Goal: Task Accomplishment & Management: Manage account settings

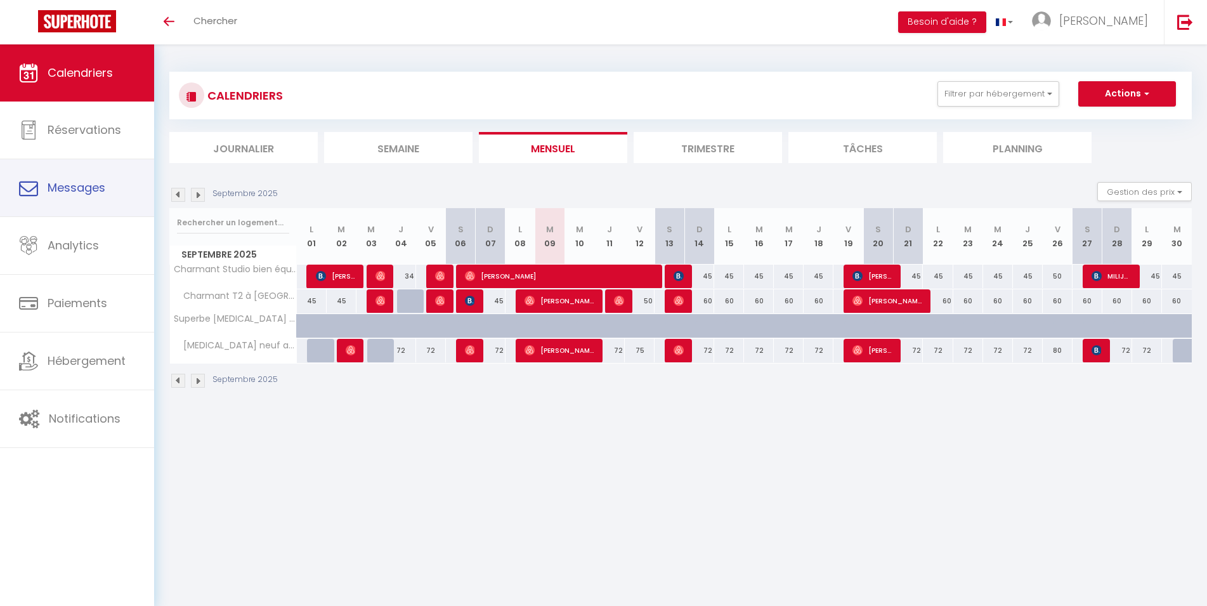
click at [82, 200] on link "Messages" at bounding box center [77, 187] width 154 height 57
select select "message"
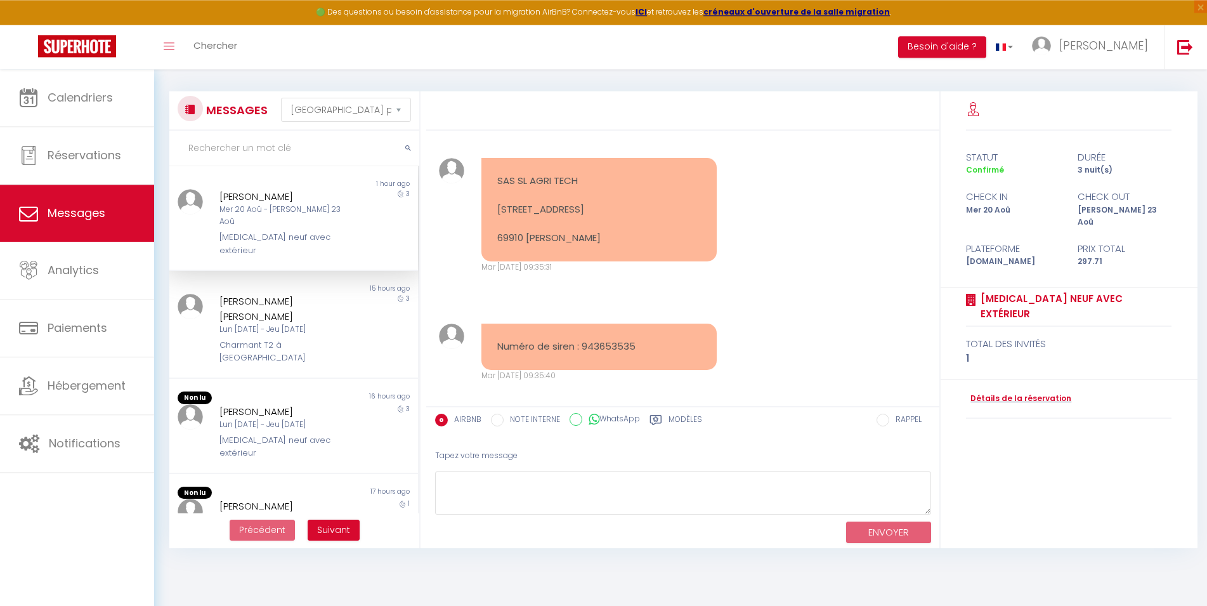
scroll to position [4, 0]
click at [1035, 393] on link "Détails de la réservation" at bounding box center [1018, 399] width 105 height 12
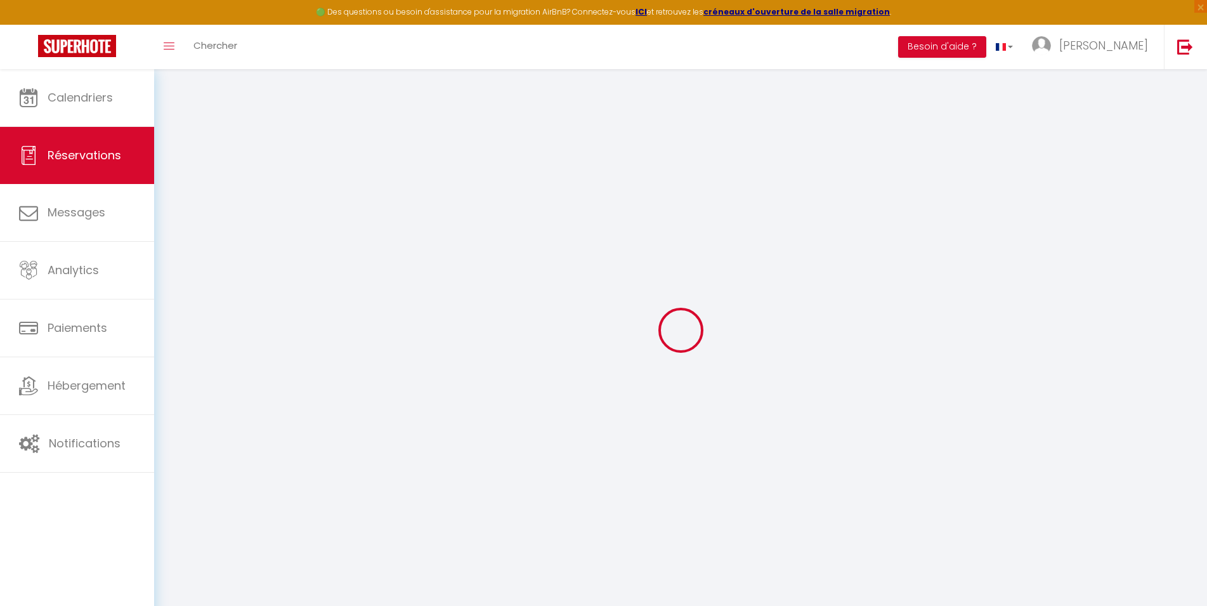
select select "cleaning"
select select "taxes"
select select
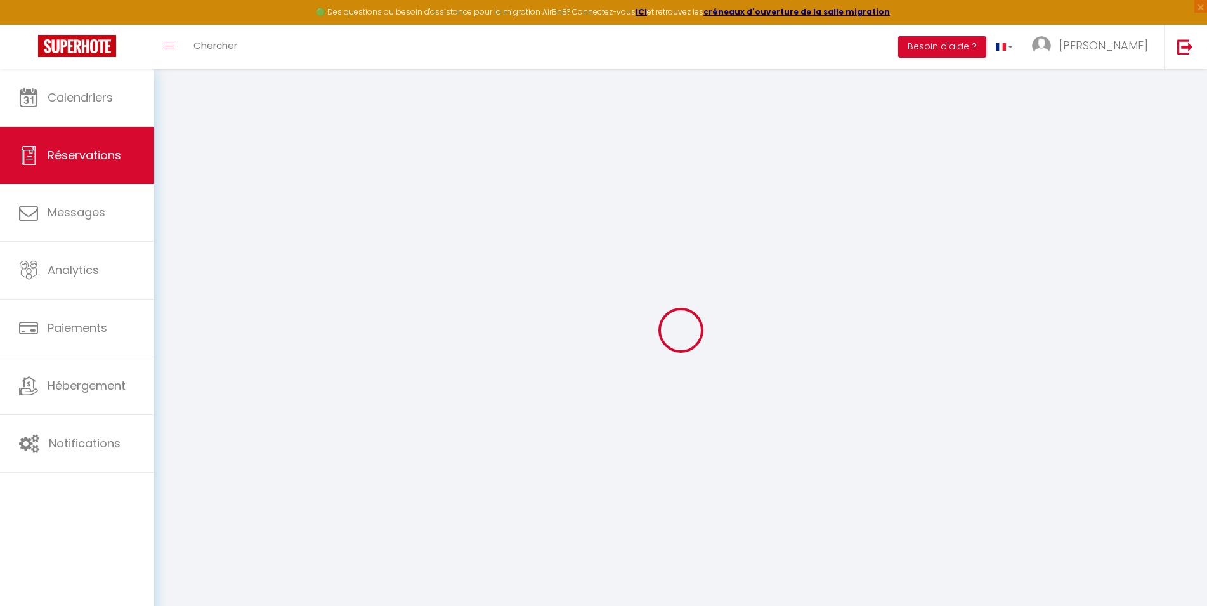
checkbox input "false"
select select
checkbox input "false"
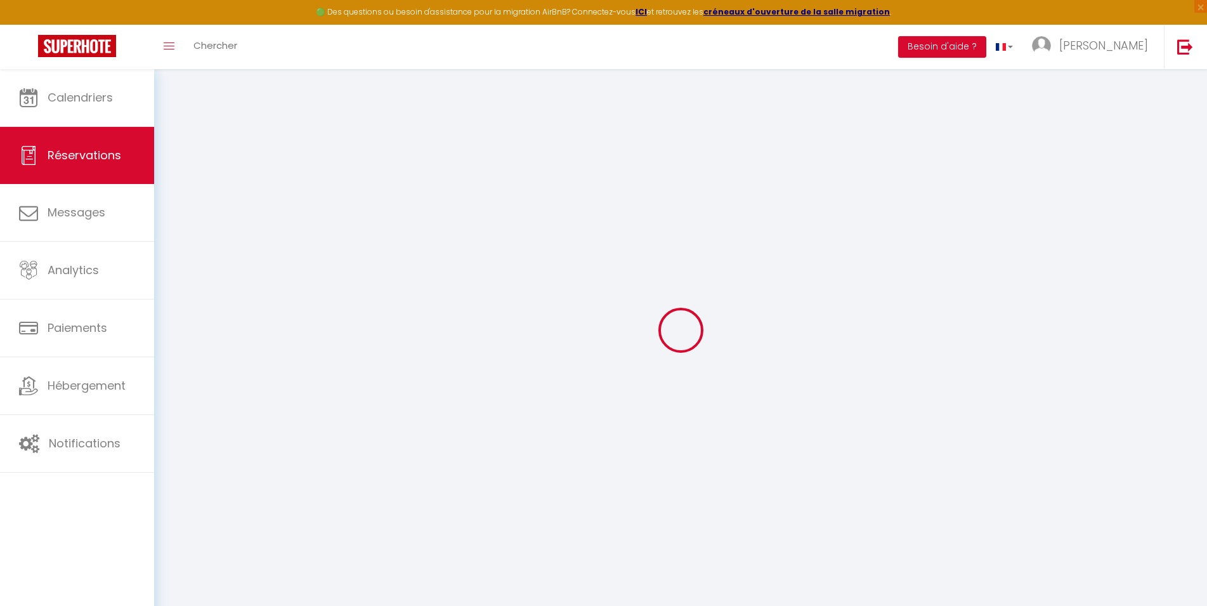
select select
type input "47"
type input "6.71"
select select
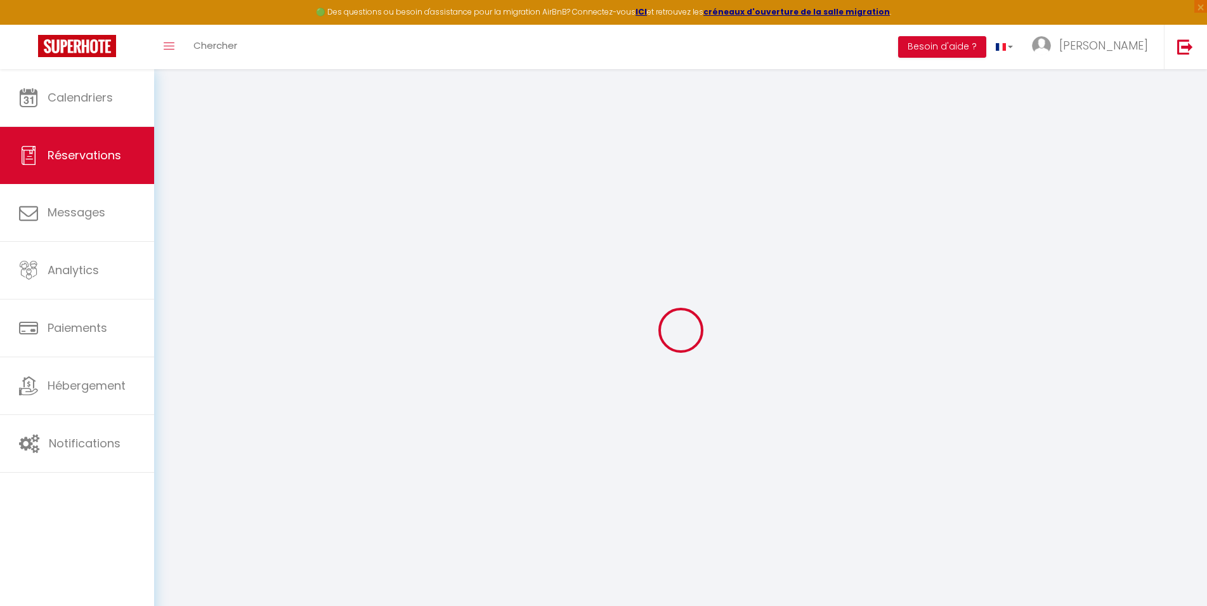
checkbox input "false"
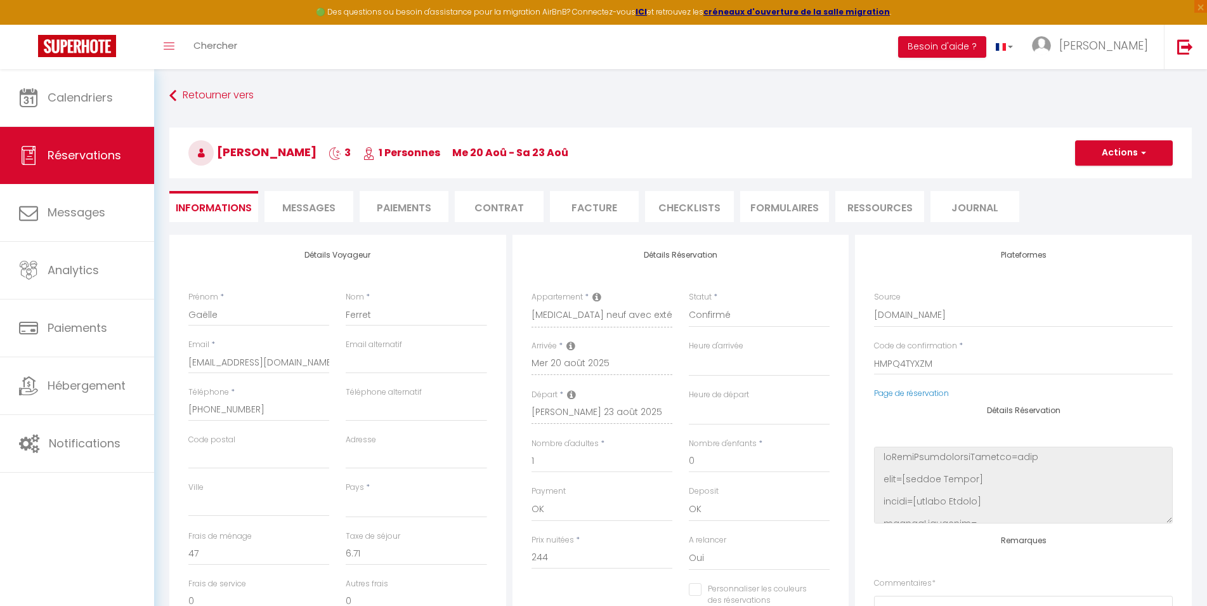
select select
checkbox input "false"
select select
click at [595, 203] on li "Facture" at bounding box center [594, 206] width 89 height 31
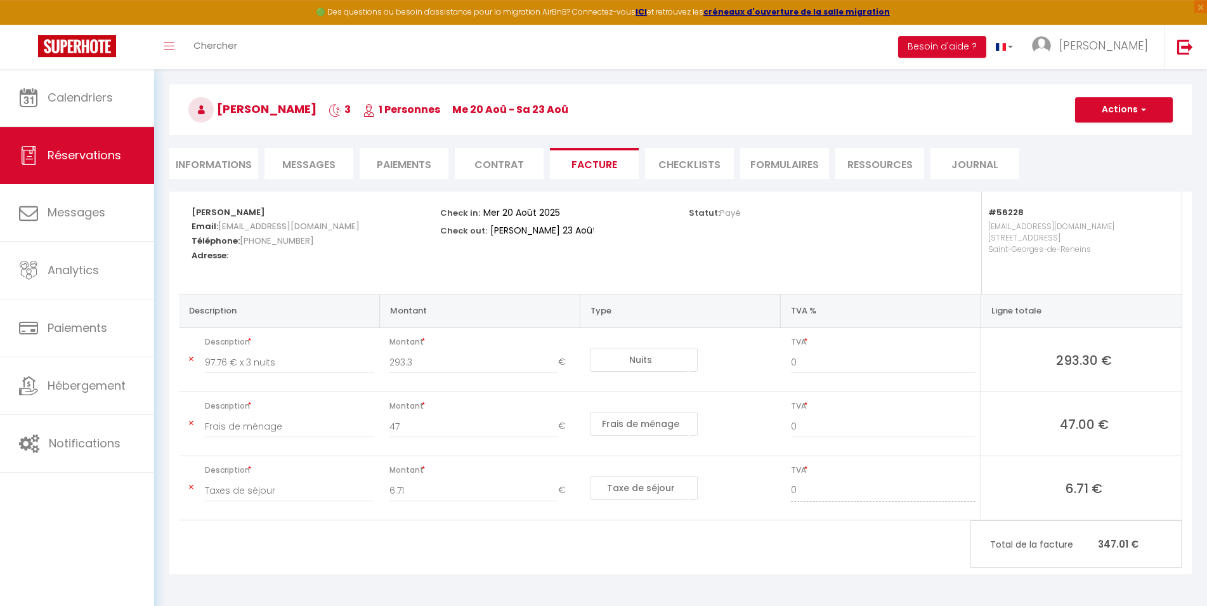
scroll to position [65, 0]
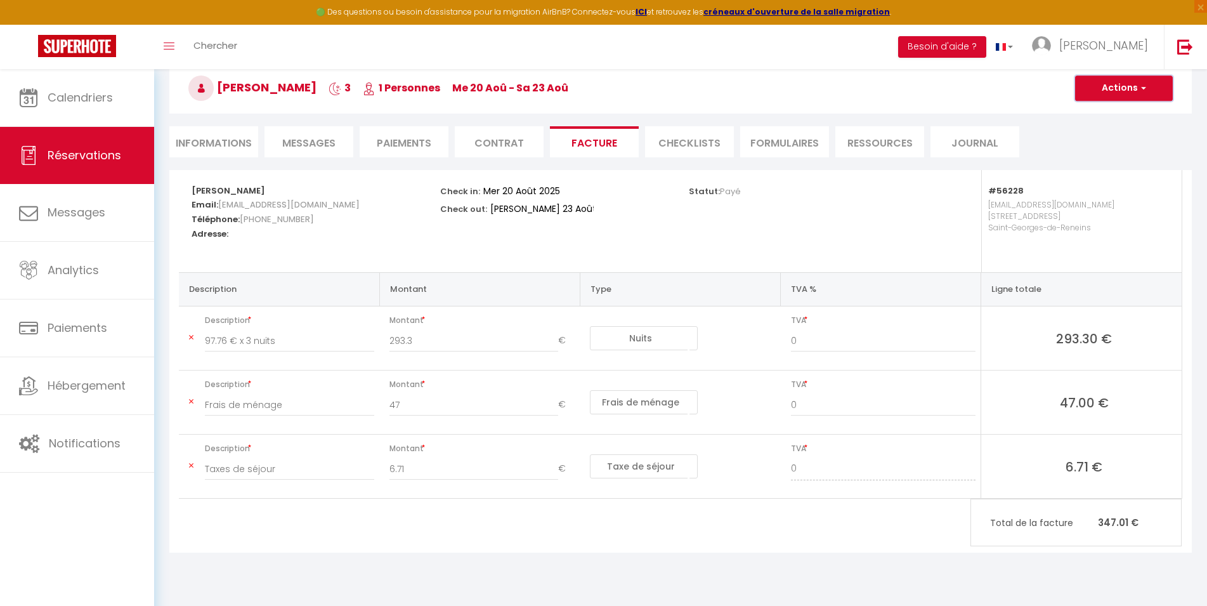
click at [1138, 85] on span "button" at bounding box center [1142, 87] width 8 height 11
click at [1114, 134] on link "Aperçu et éditer" at bounding box center [1114, 132] width 107 height 16
click at [341, 145] on li "Messages" at bounding box center [308, 141] width 89 height 31
select select
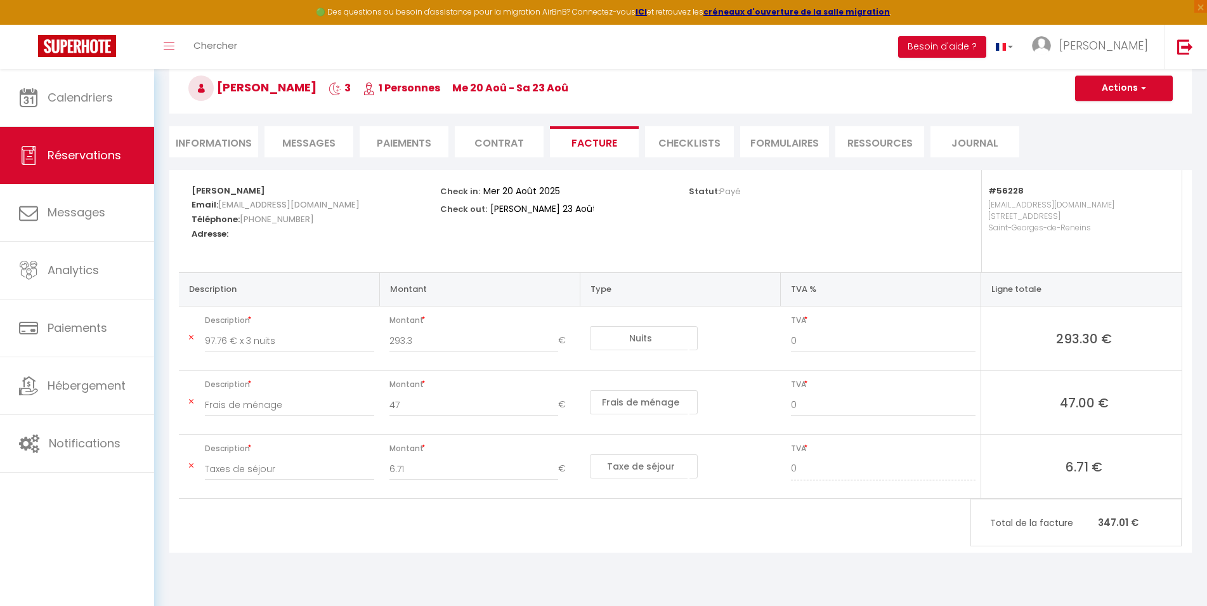
select select
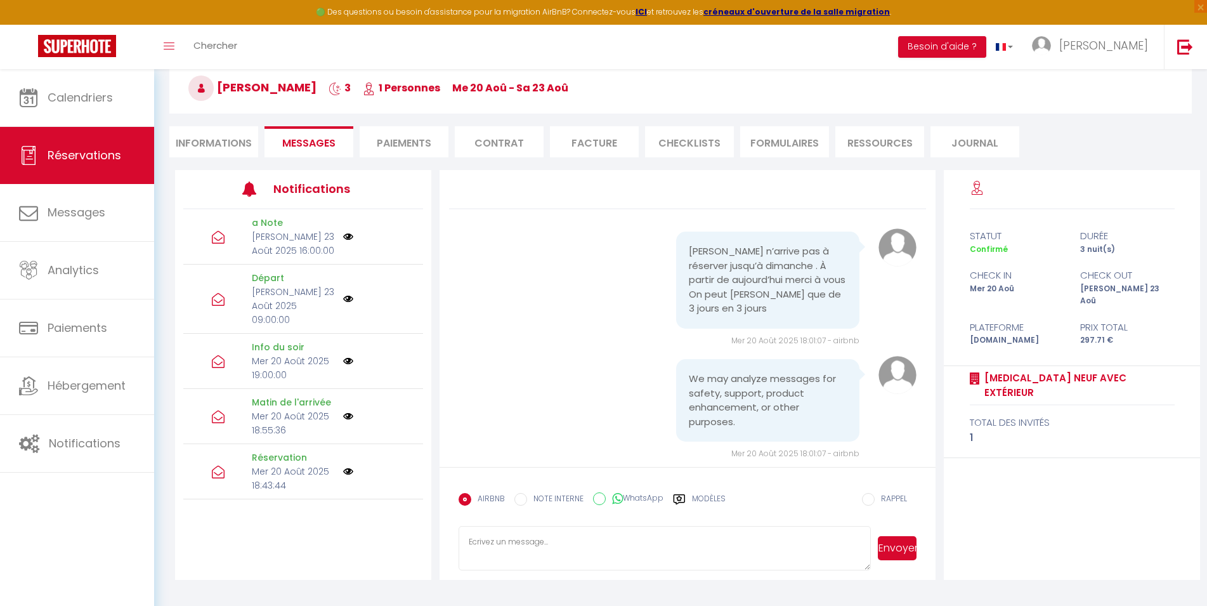
click at [226, 146] on li "Informations" at bounding box center [213, 141] width 89 height 31
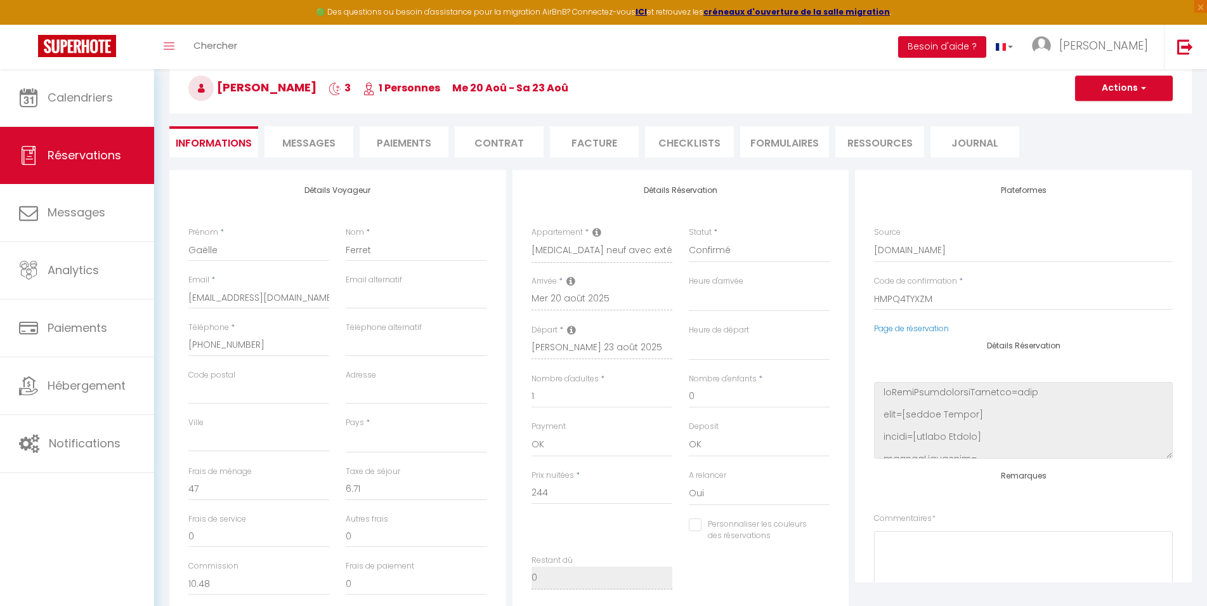
select select
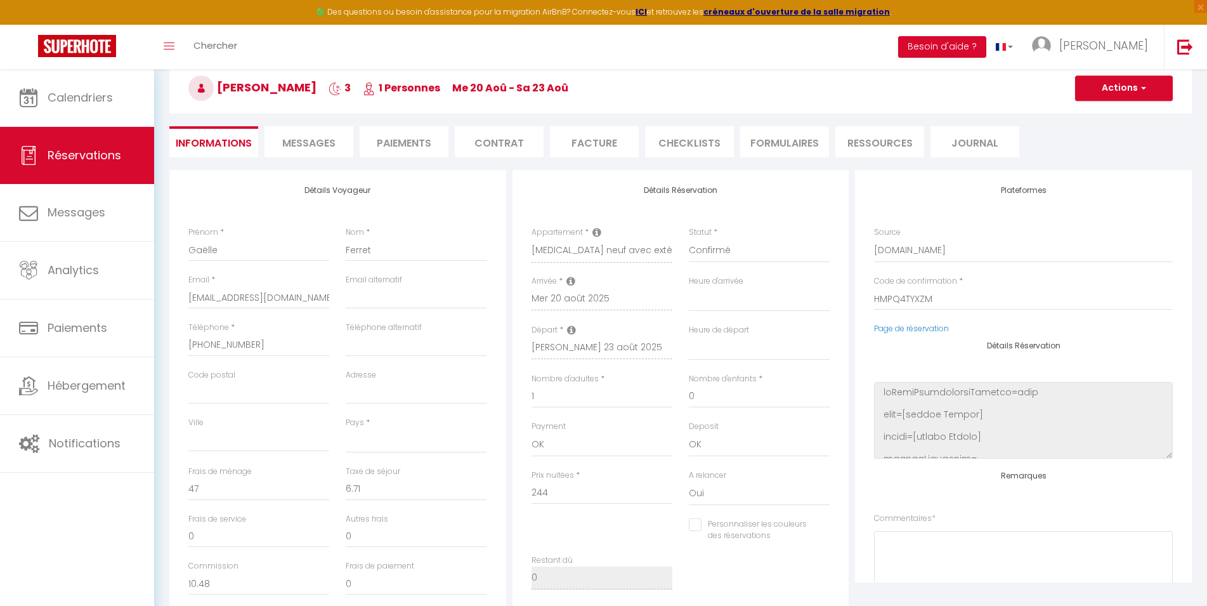
select select
checkbox input "false"
select select
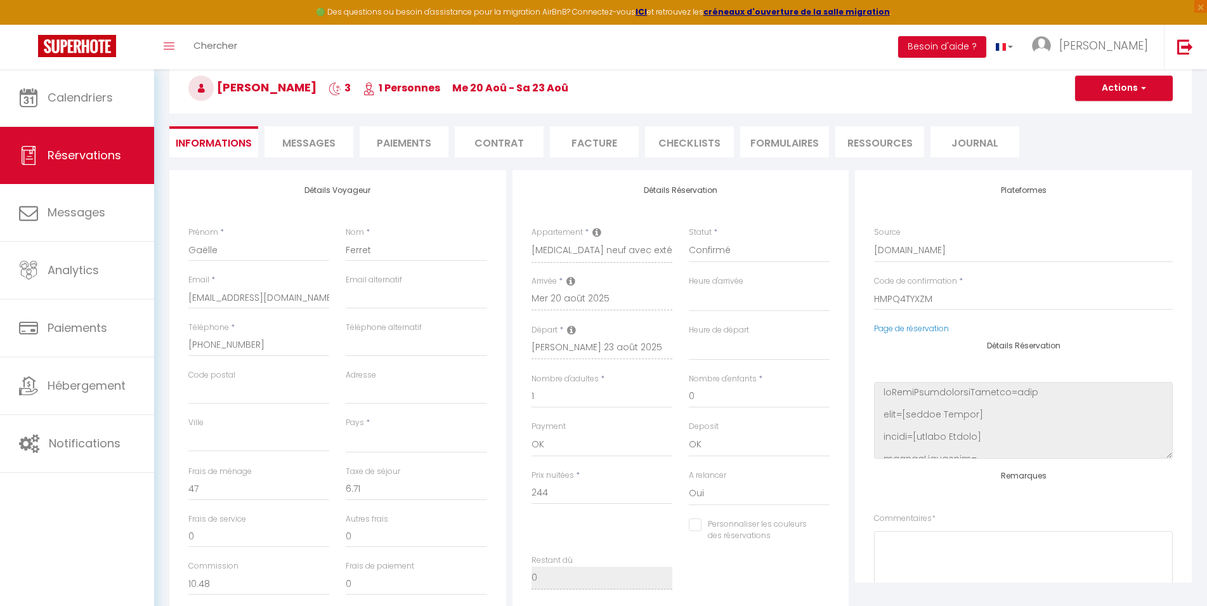
checkbox input "false"
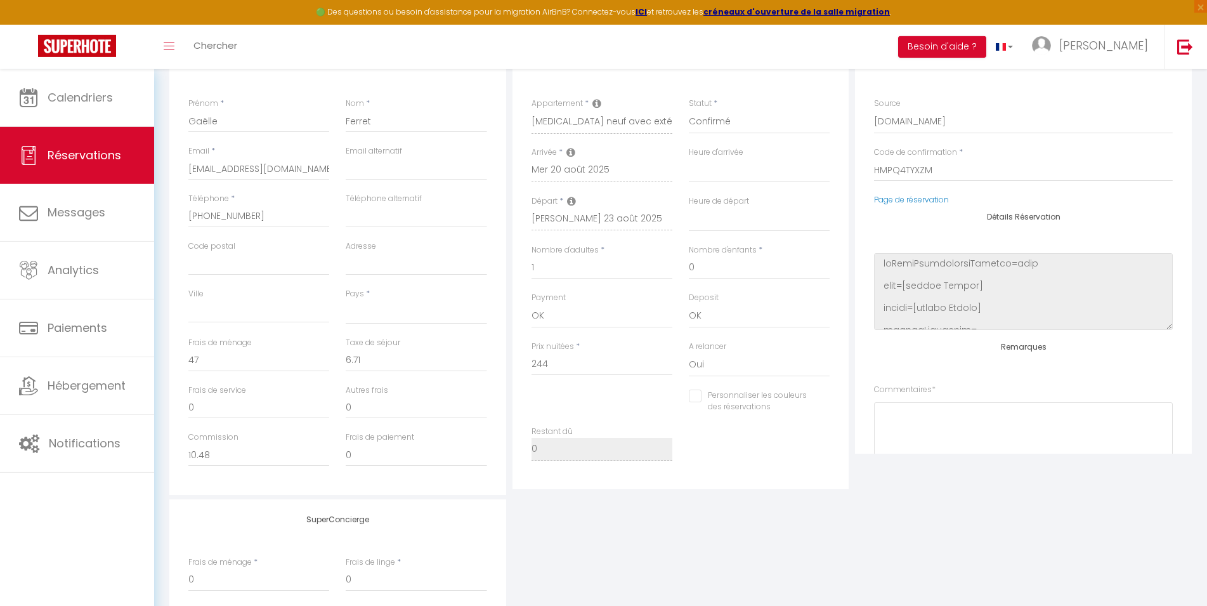
scroll to position [194, 0]
click at [401, 172] on input "email" at bounding box center [416, 168] width 141 height 23
type input "g"
select select
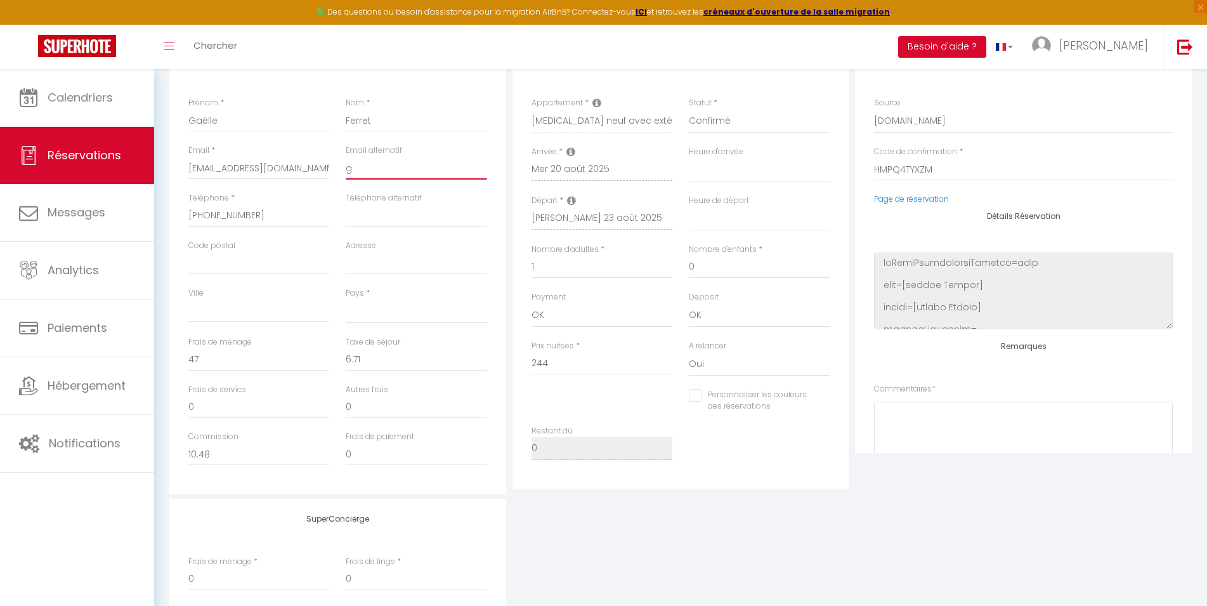
select select
checkbox input "false"
type input "ga"
select select
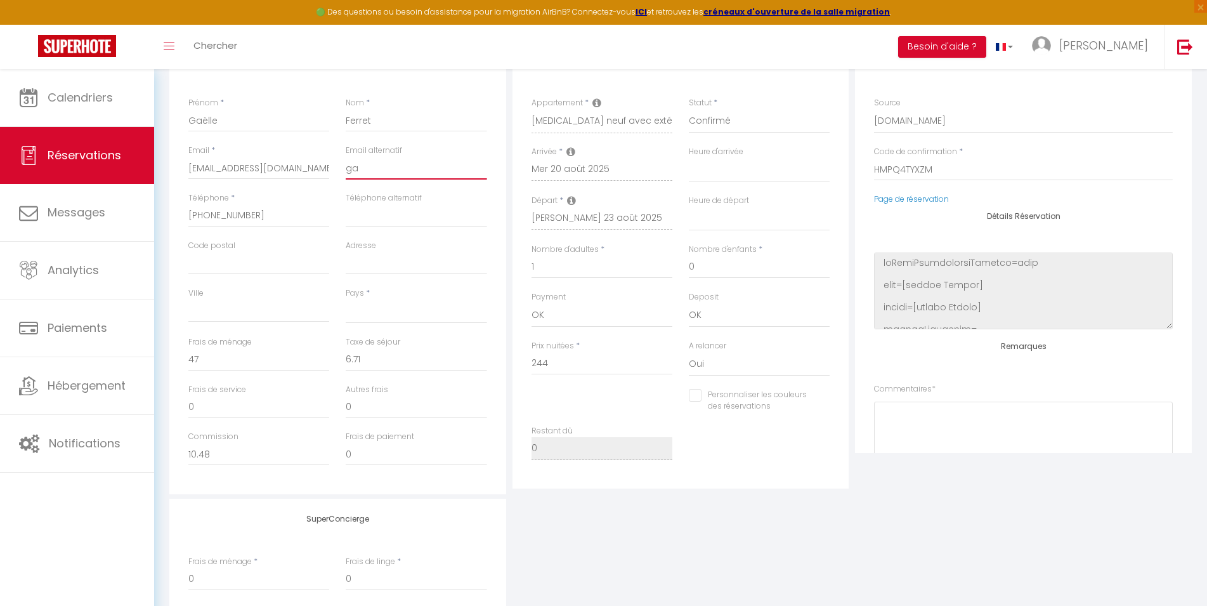
select select
checkbox input "false"
type input "gae"
select select
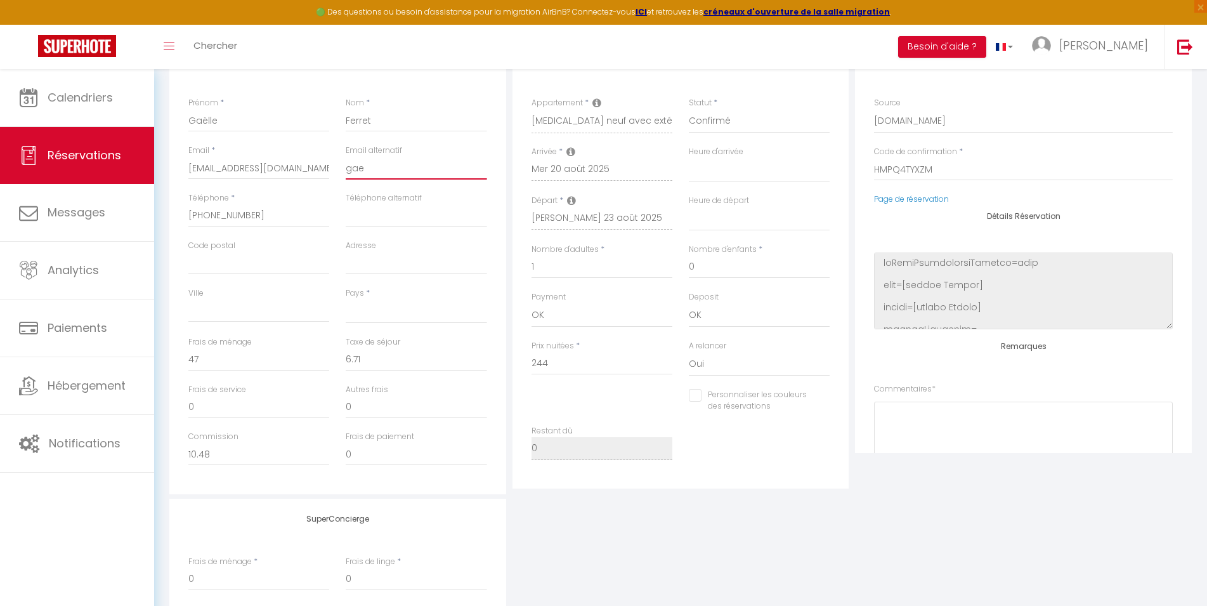
select select
checkbox input "false"
type input "gael"
select select
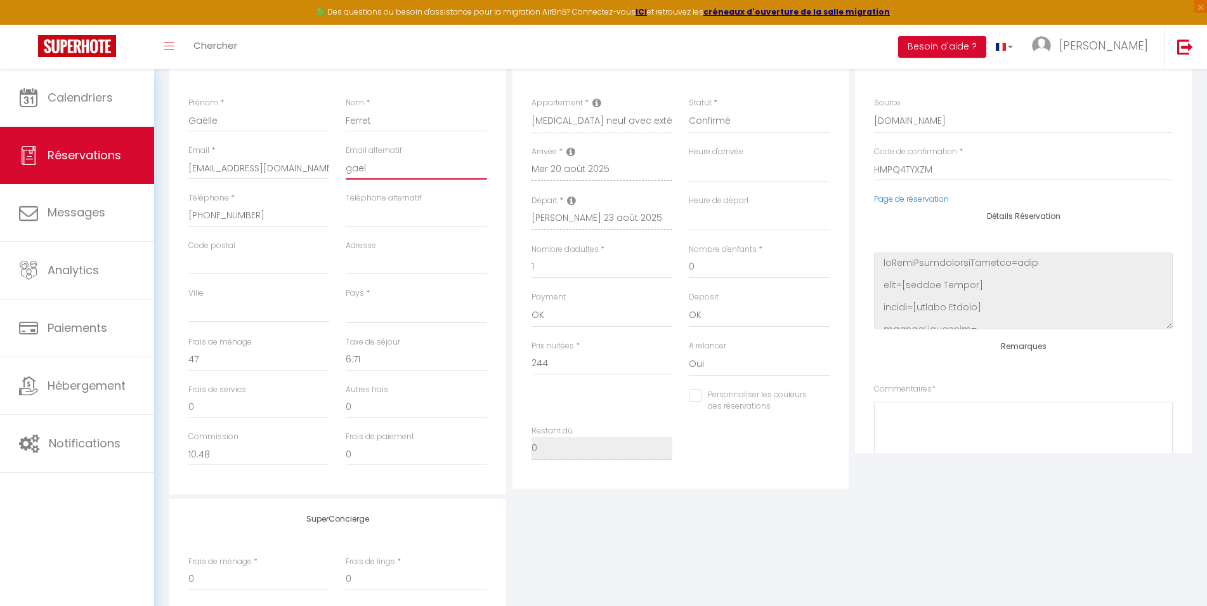
select select
checkbox input "false"
type input "gaell"
select select
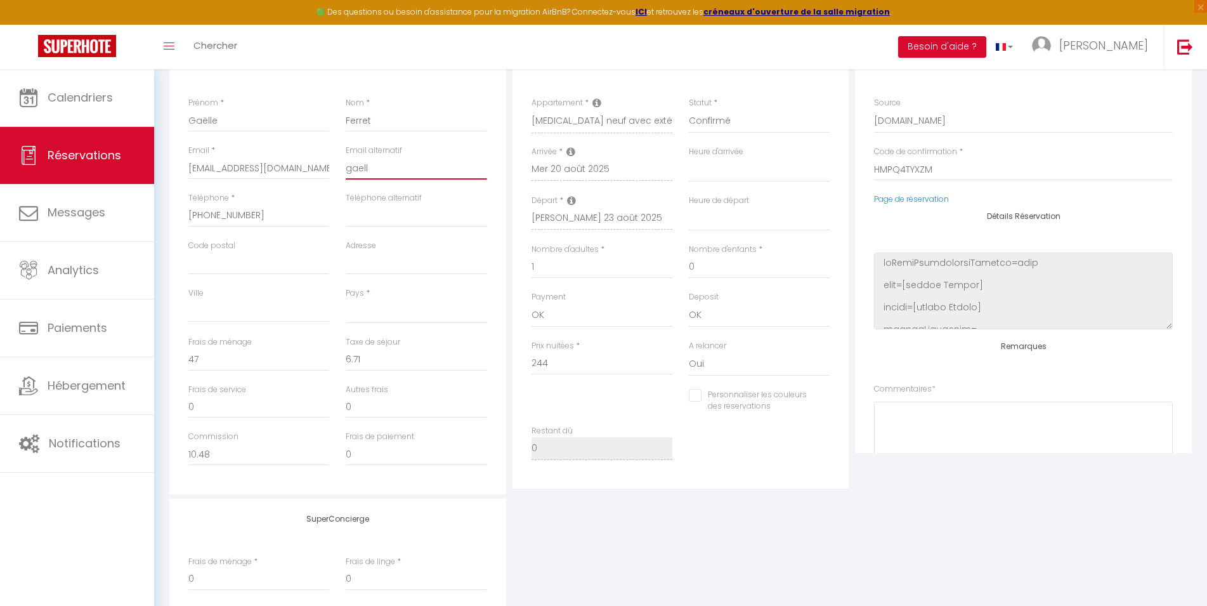
select select
checkbox input "false"
type input "gaelle"
select select
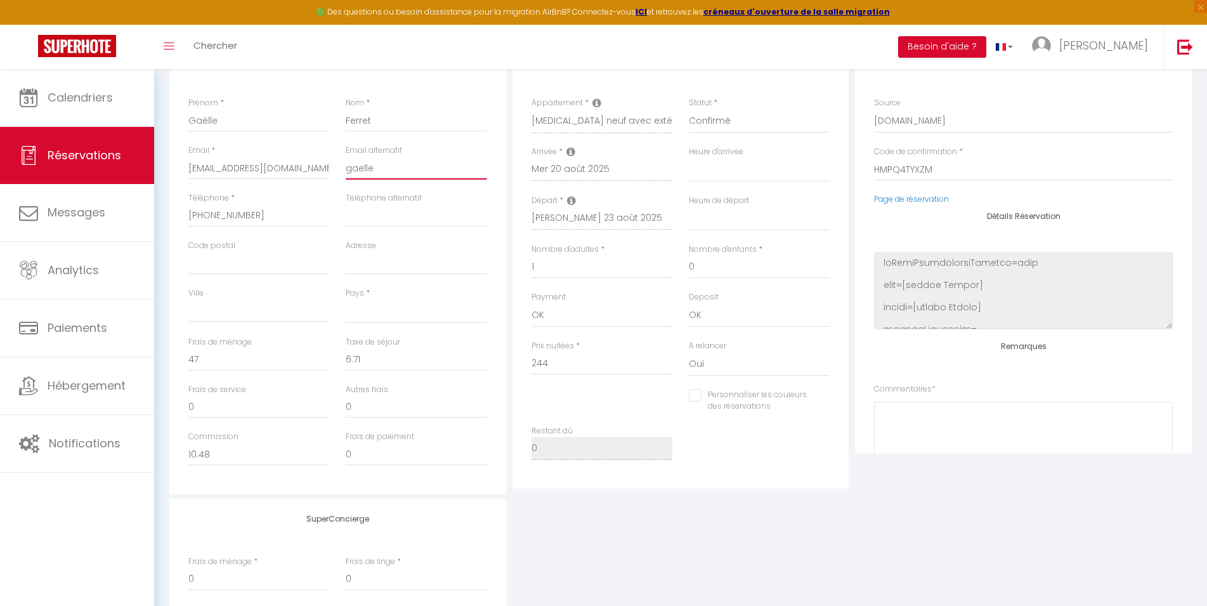
select select
checkbox input "false"
type input "gaellefe"
select select
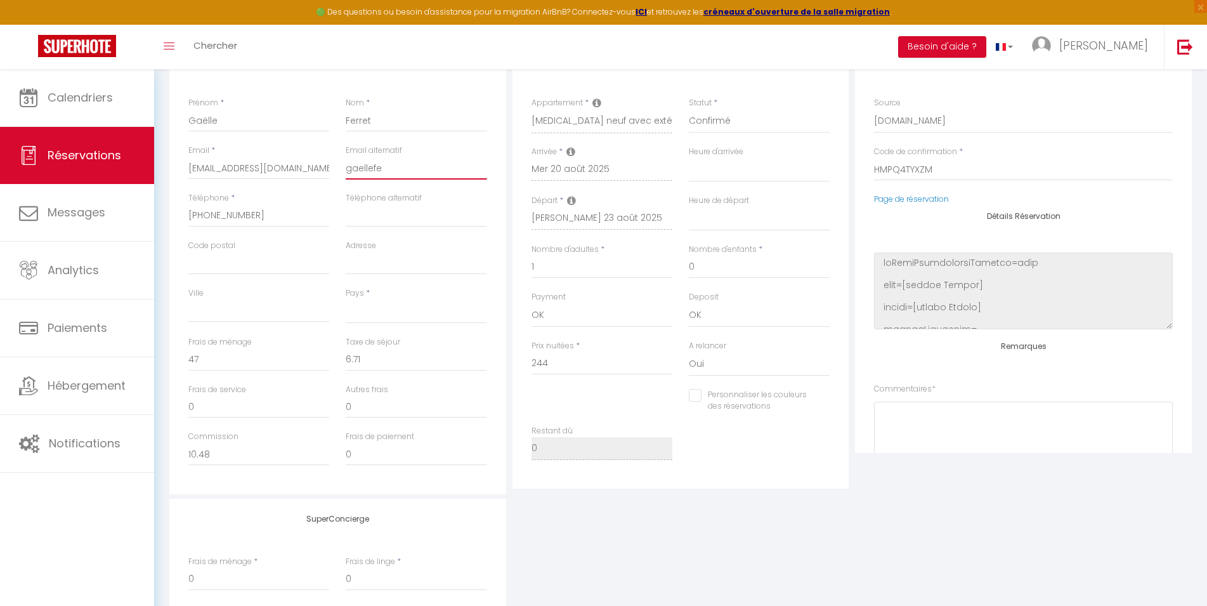
select select
checkbox input "false"
select select
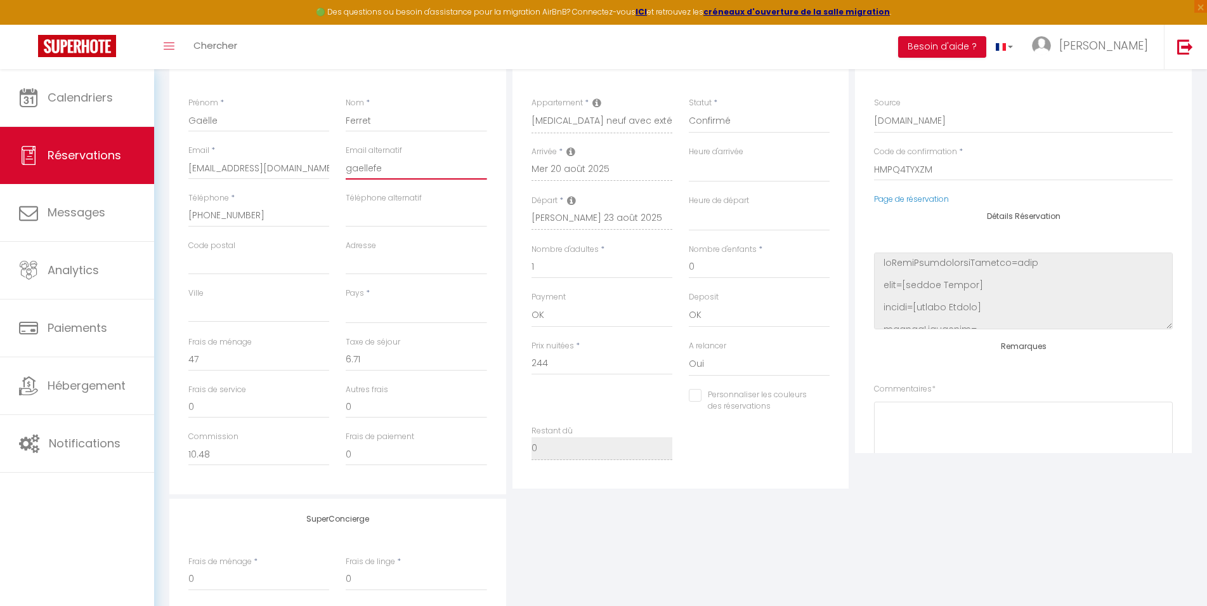
checkbox input "false"
type input "gaellefer"
select select
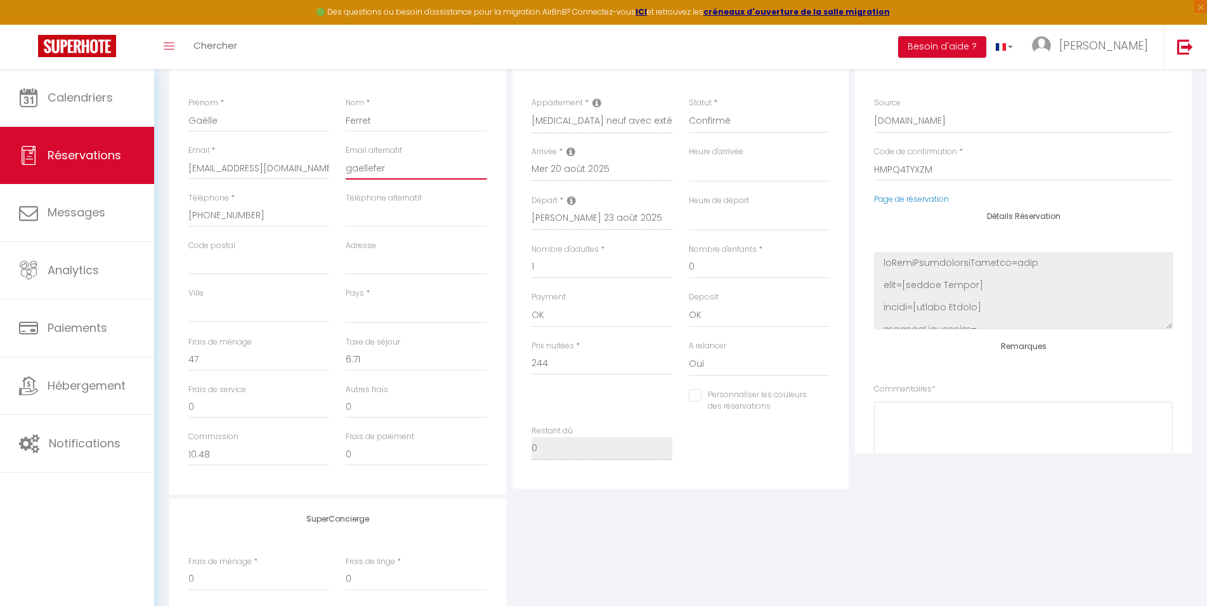
checkbox input "false"
type input "gaelleferr"
select select
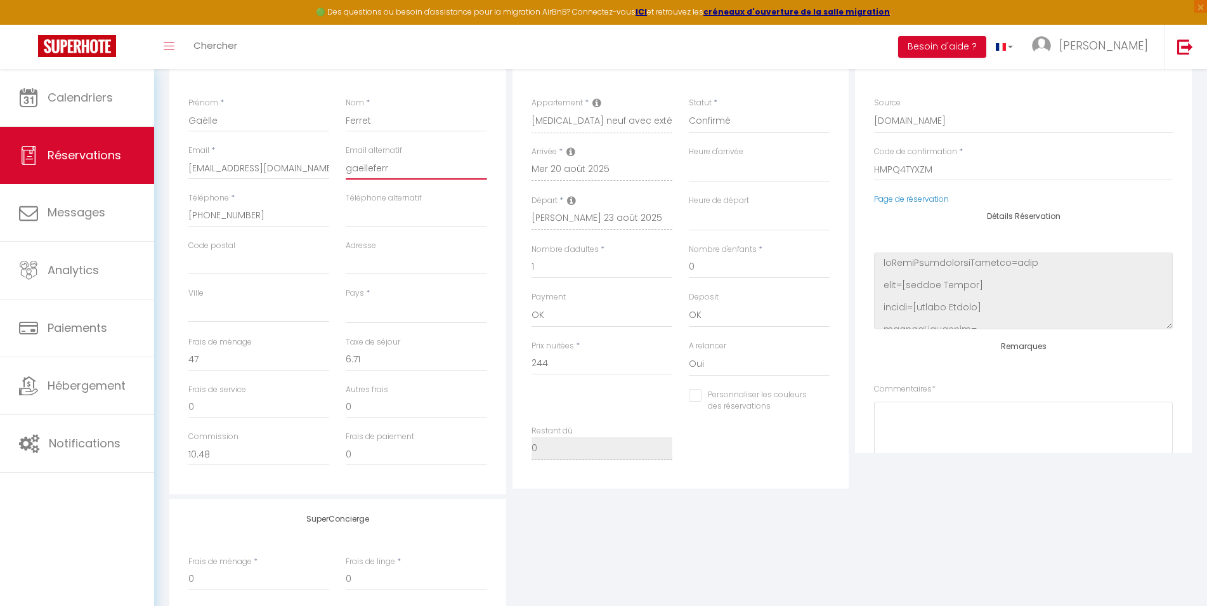
checkbox input "false"
type input "gaelleferre"
select select
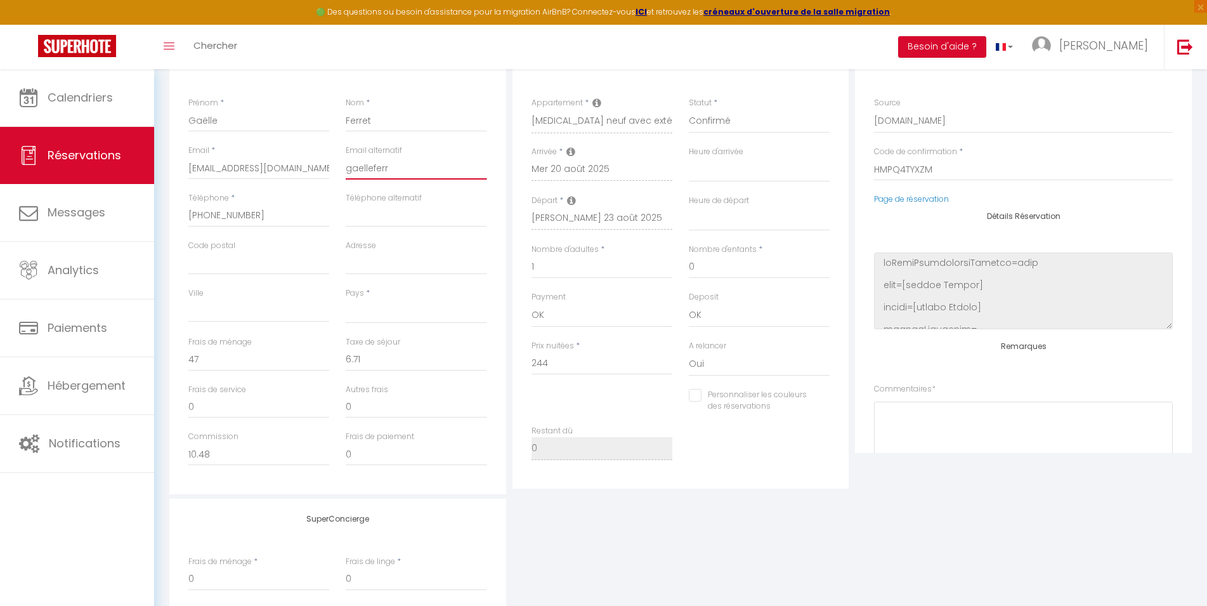
checkbox input "false"
type input "gaelleferret"
select select
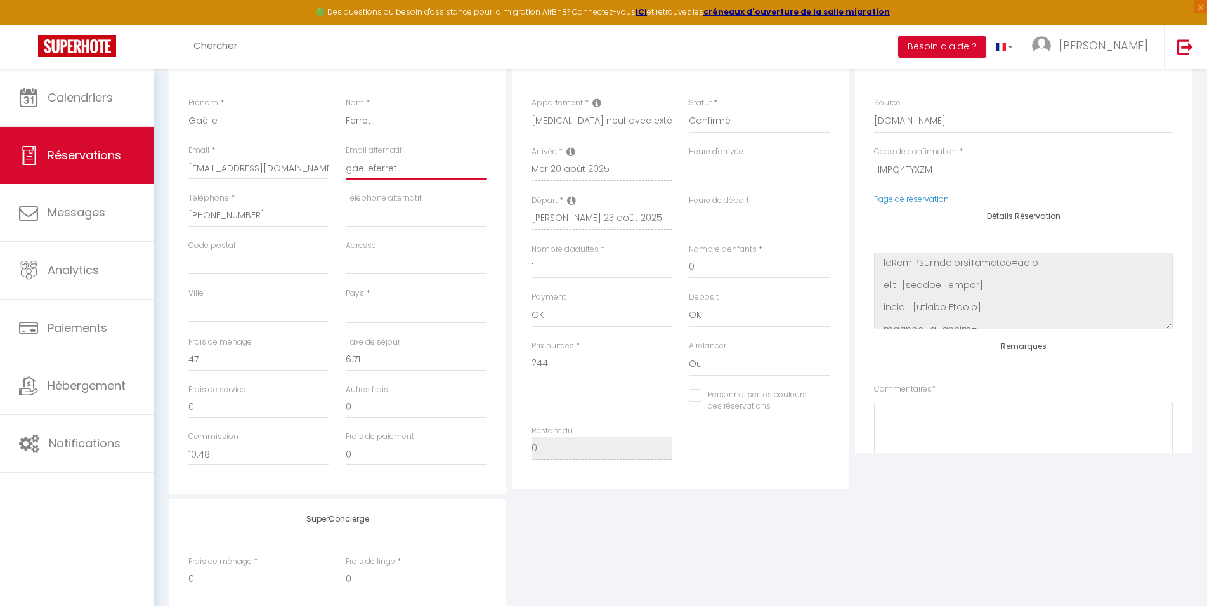
checkbox input "false"
type input "gaelleferret0"
select select
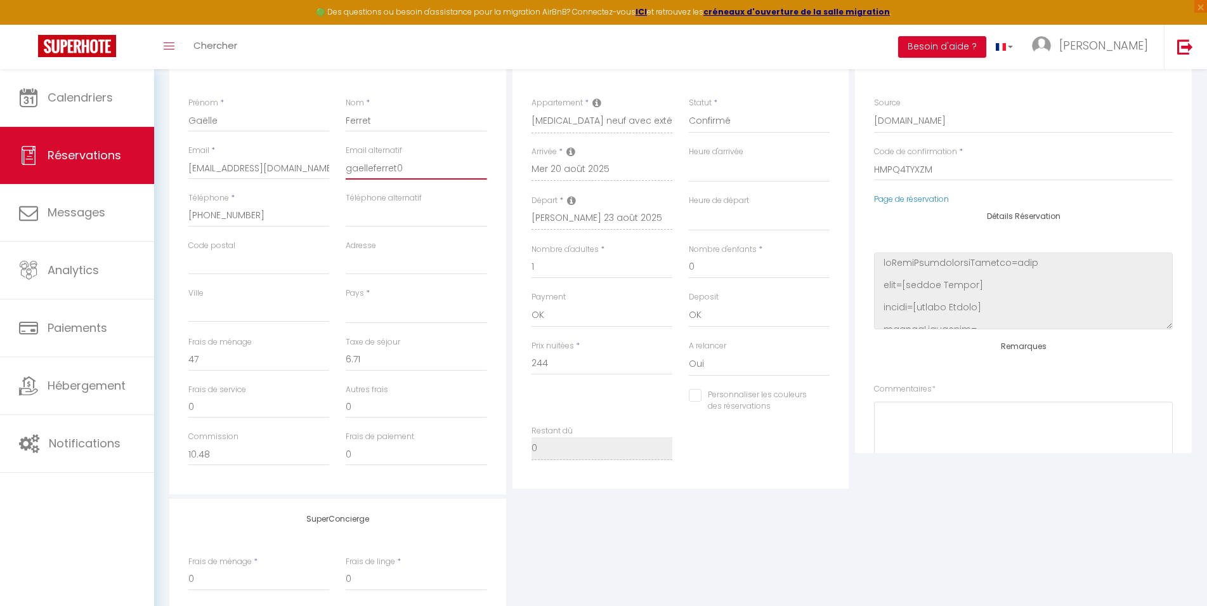
checkbox input "false"
type input "gaelleferret08"
select select
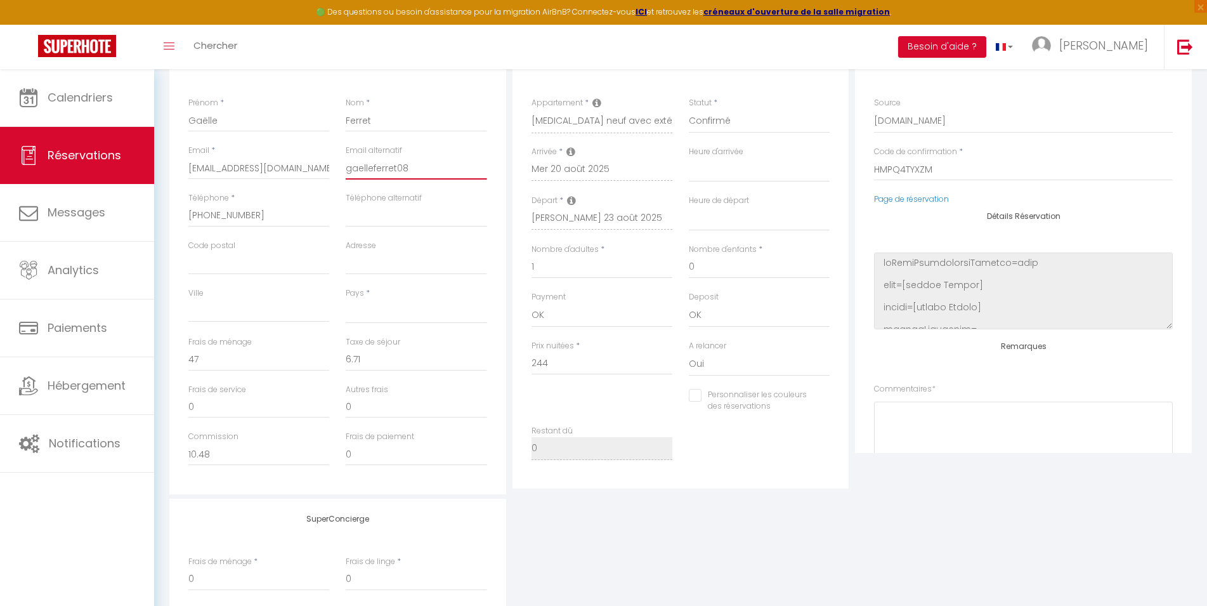
checkbox input "false"
type input "gaelleferret08@"
select select
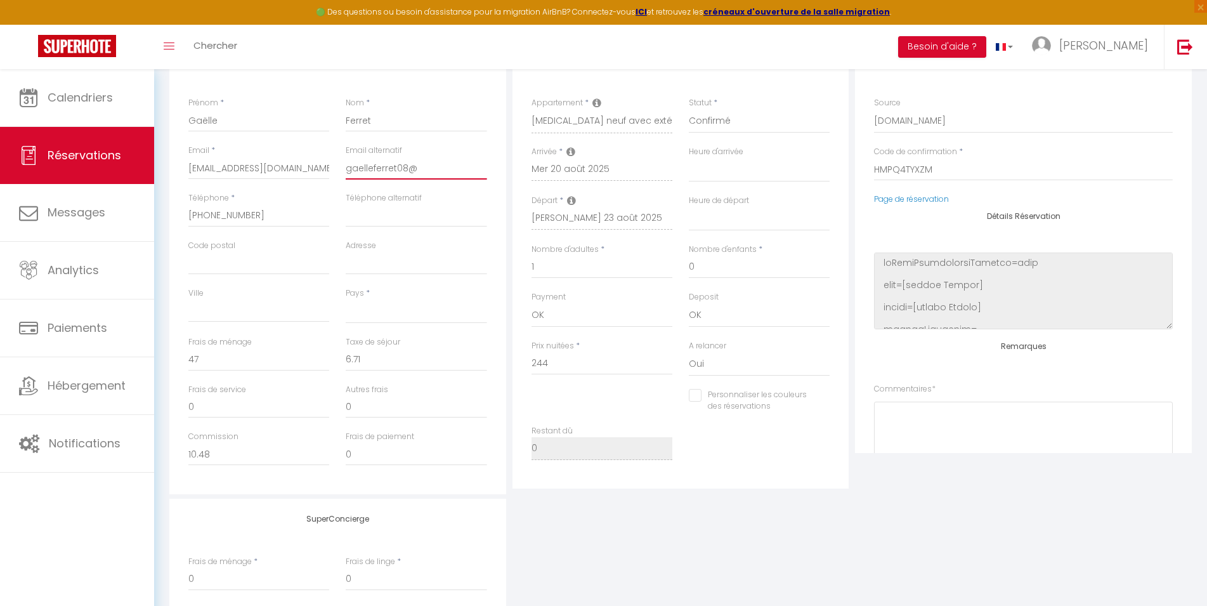
checkbox input "false"
type input "gaelleferret08@g"
select select
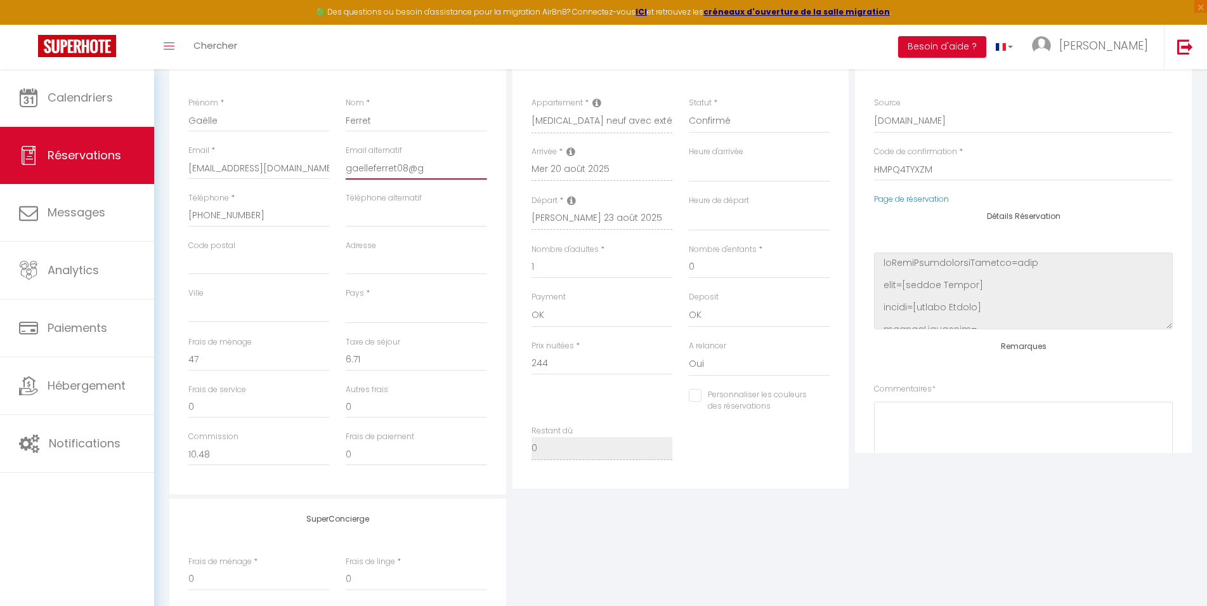
checkbox input "false"
type input "gaelleferret08@gm"
select select
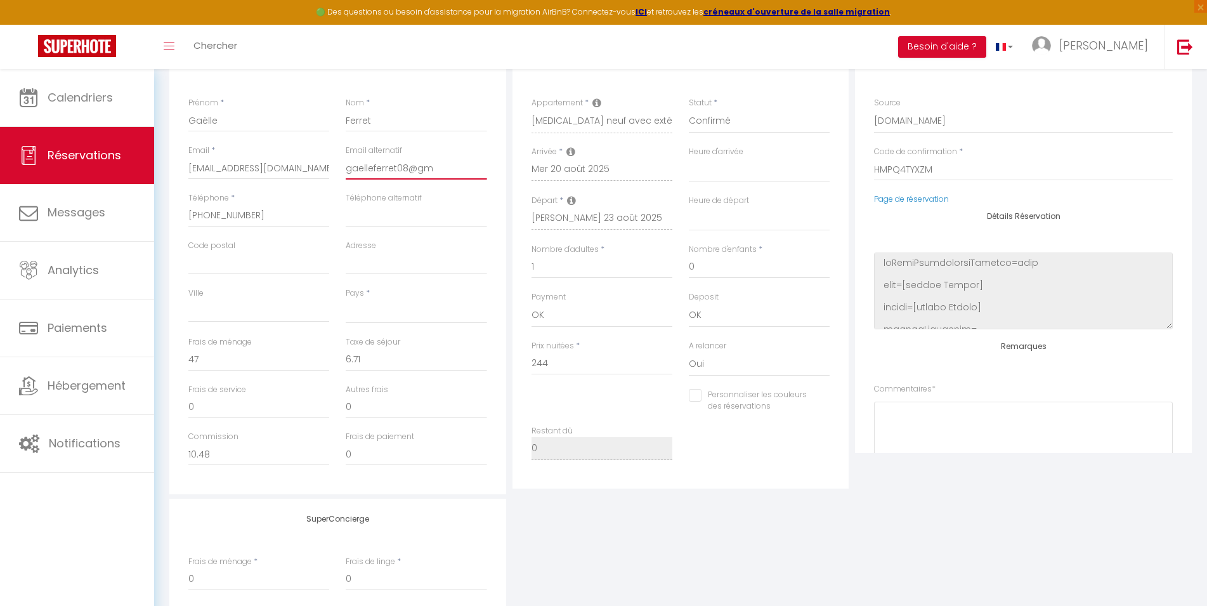
checkbox input "false"
type input "gaelleferret08@gma"
select select
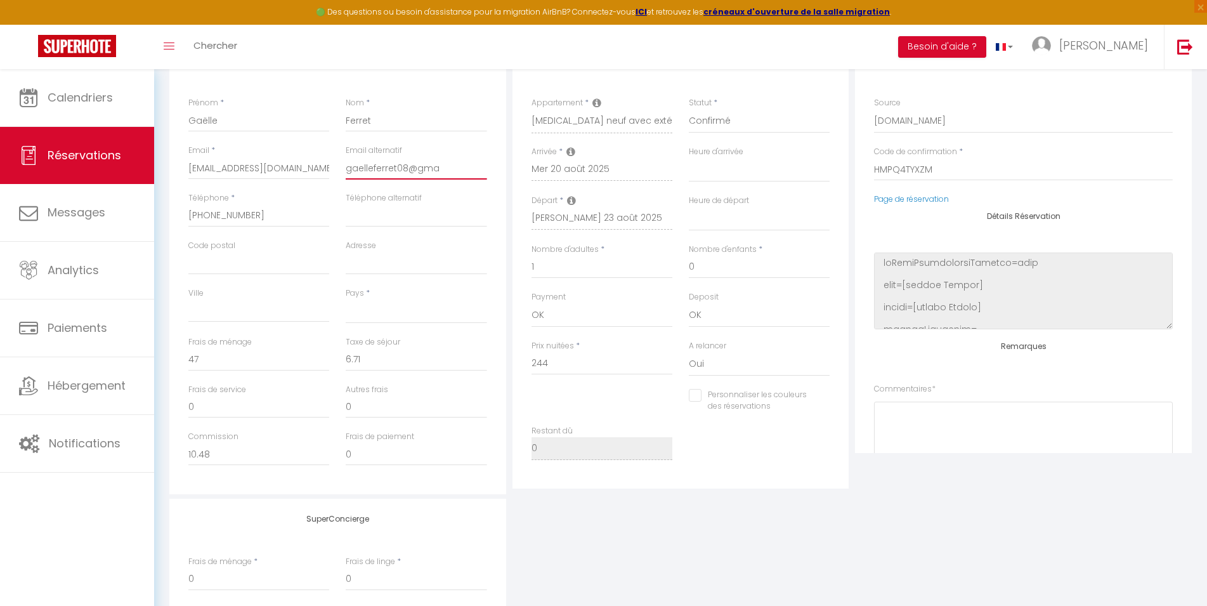
checkbox input "false"
type input "gaelleferret08@gmai"
select select
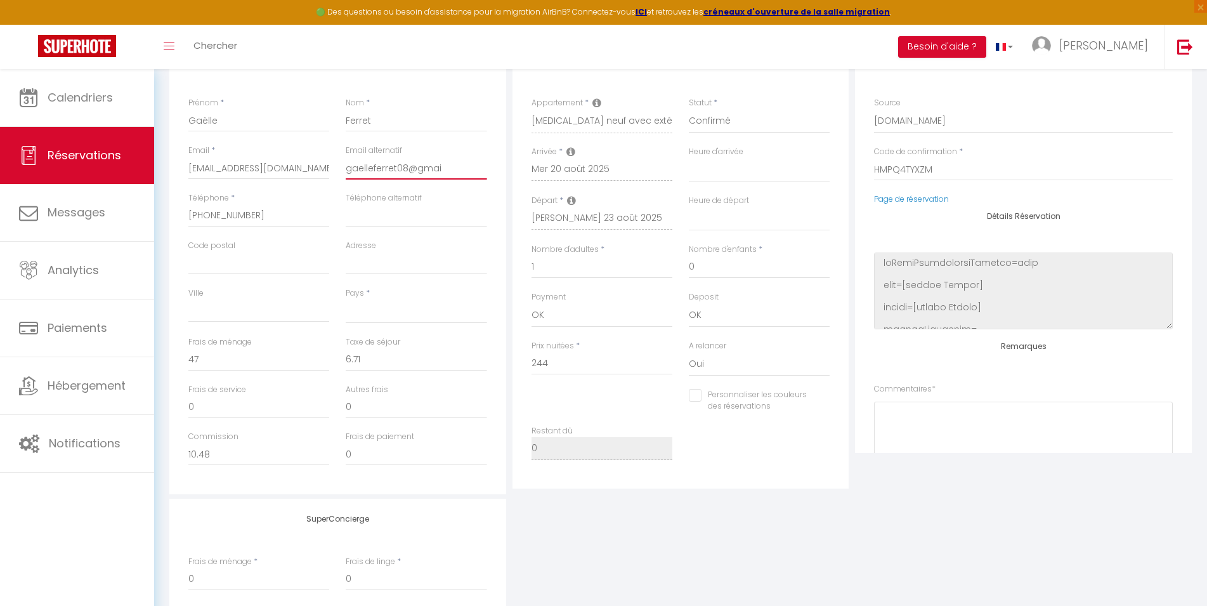
checkbox input "false"
type input "[EMAIL_ADDRESS]"
select select
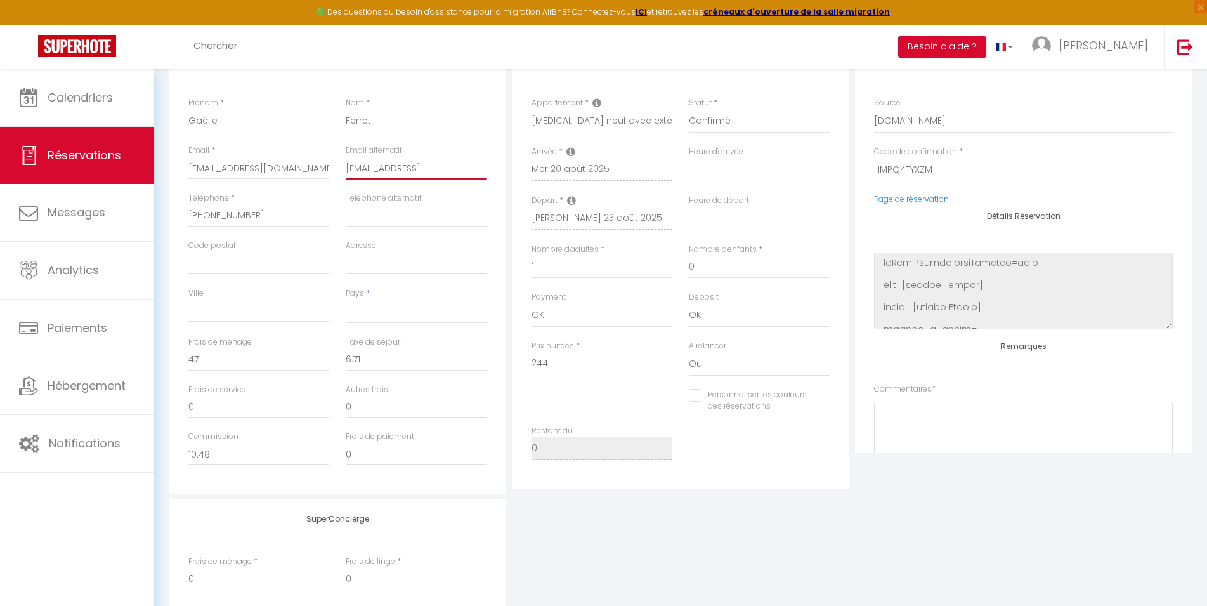
checkbox input "false"
type input "[EMAIL_ADDRESS]."
select select
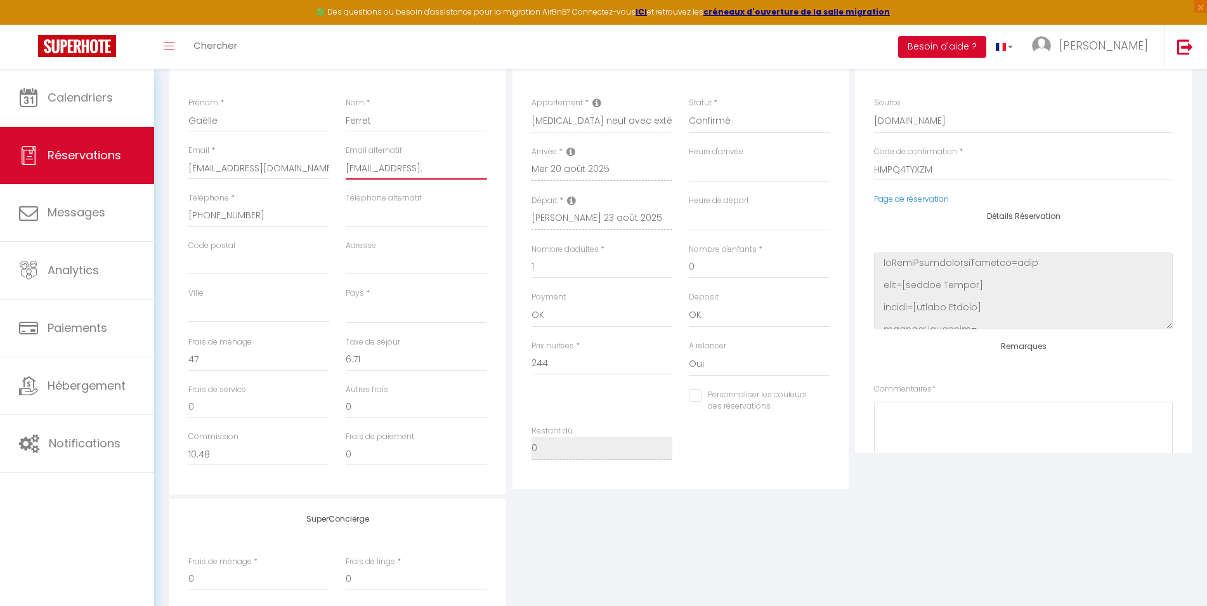
checkbox input "false"
type input "gaelleferret08@gmail.c"
select select
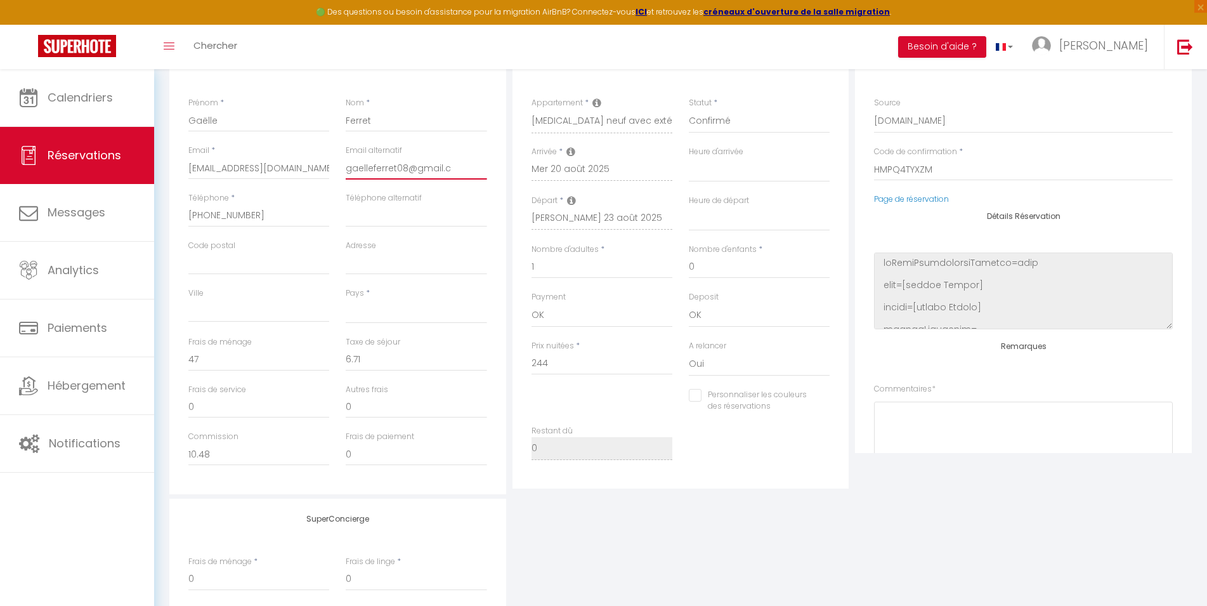
checkbox input "false"
type input "[EMAIL_ADDRESS][DOMAIN_NAME]"
select select
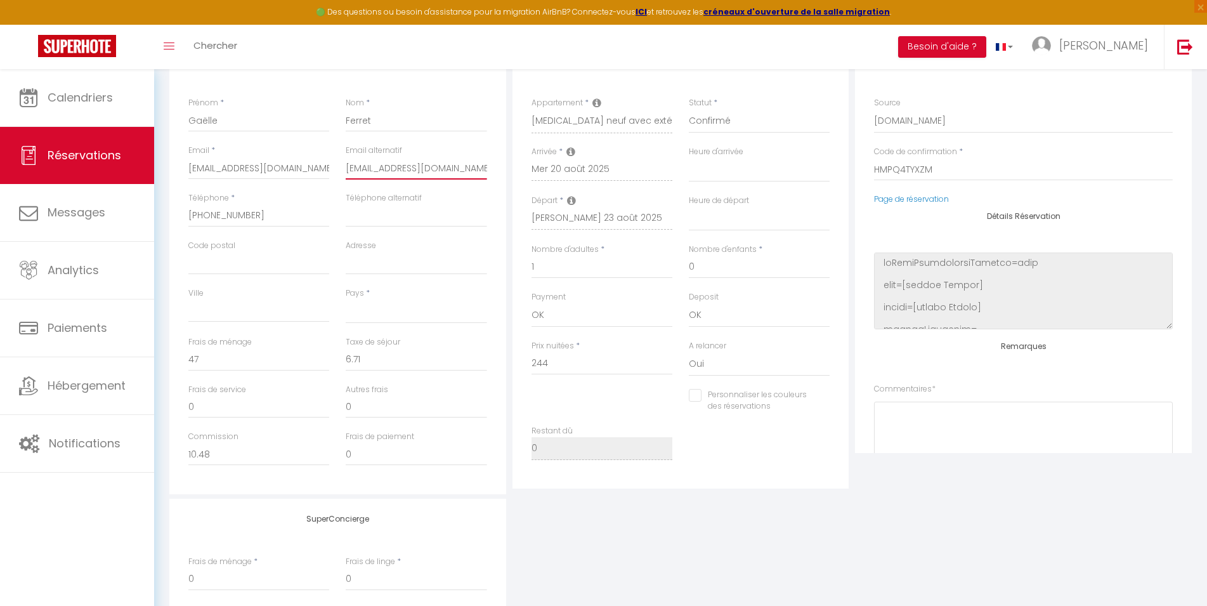
checkbox input "false"
type input "[EMAIL_ADDRESS][DOMAIN_NAME]"
select select
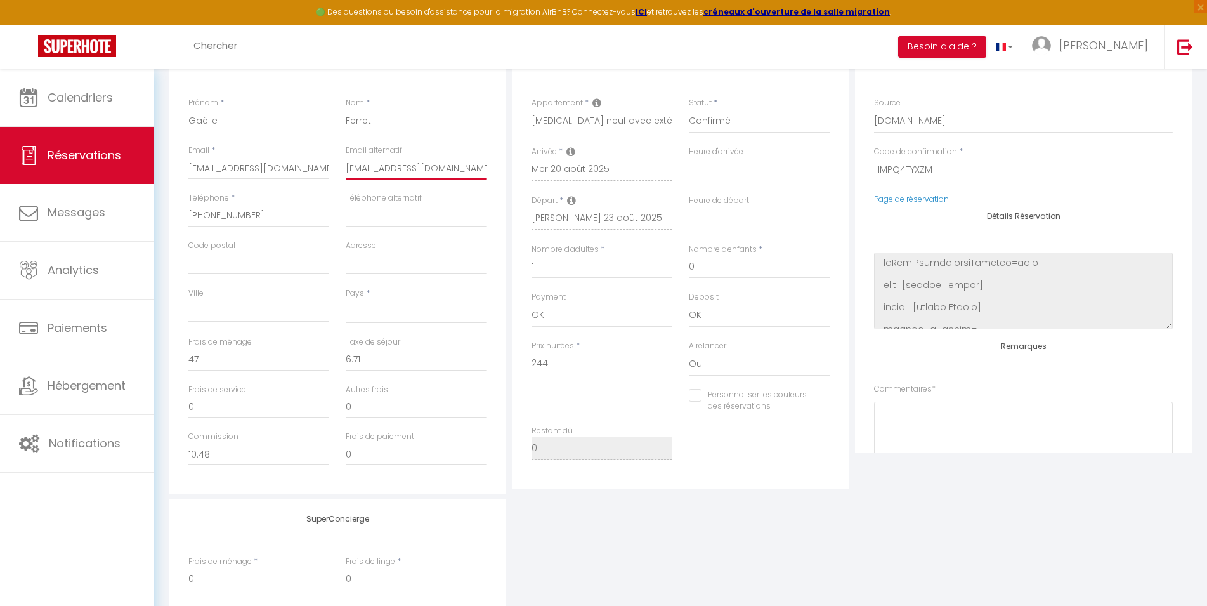
checkbox input "false"
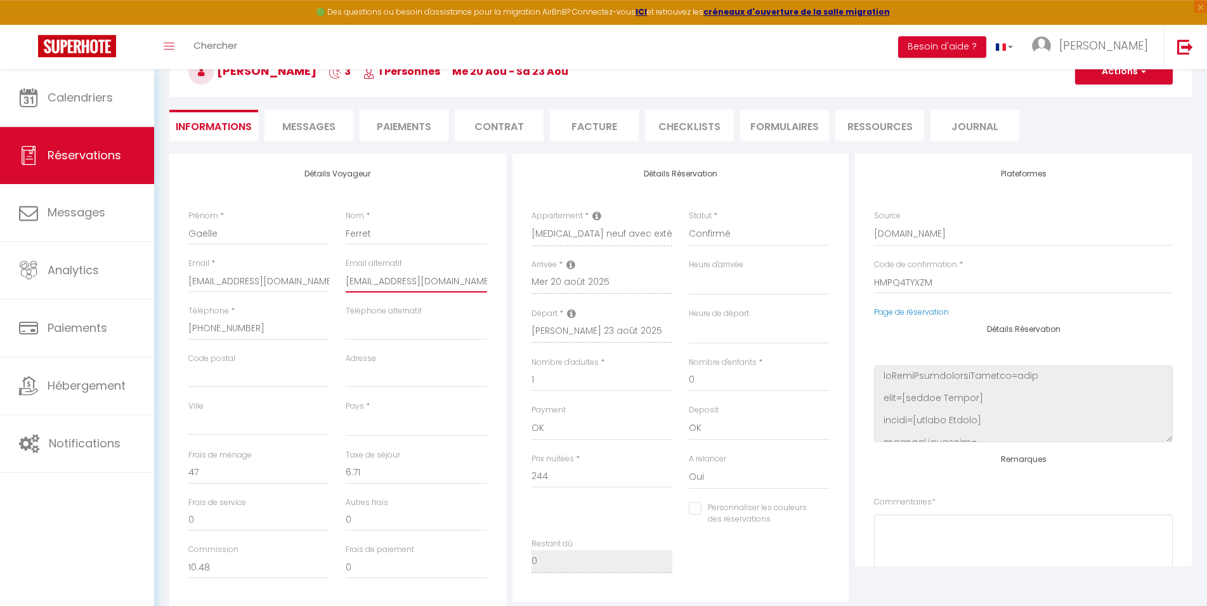
scroll to position [0, 0]
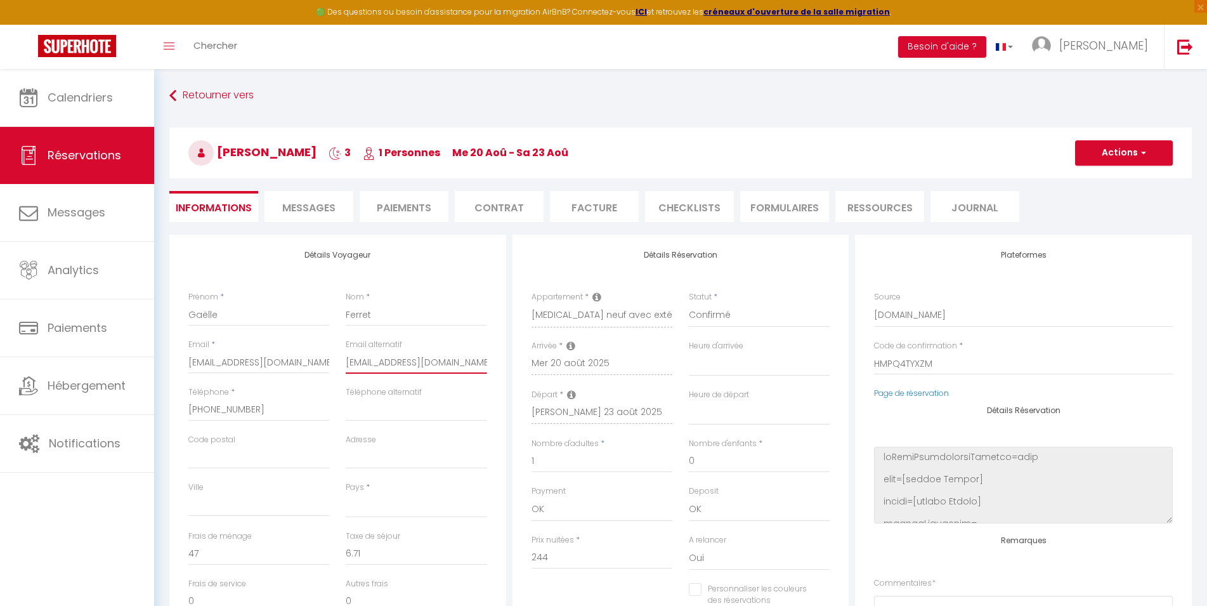
type input "[EMAIL_ADDRESS][DOMAIN_NAME]"
click at [1138, 144] on button "Actions" at bounding box center [1124, 152] width 98 height 25
click at [1102, 178] on link "Enregistrer" at bounding box center [1111, 180] width 100 height 16
select select "not_cancelled"
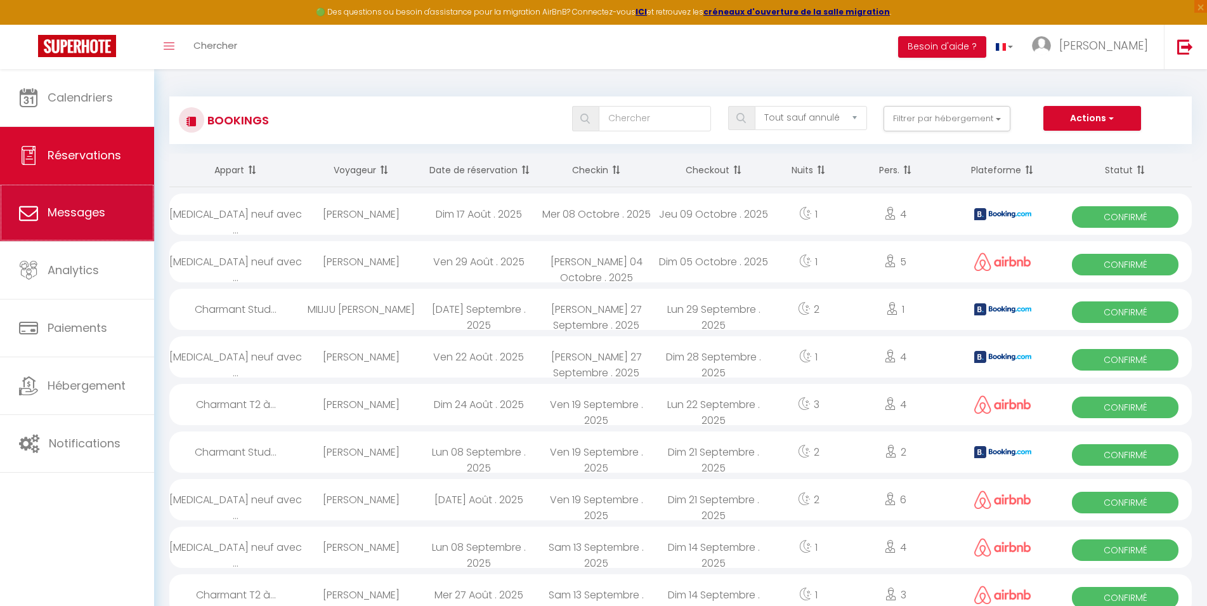
click at [95, 216] on span "Messages" at bounding box center [77, 212] width 58 height 16
select select "message"
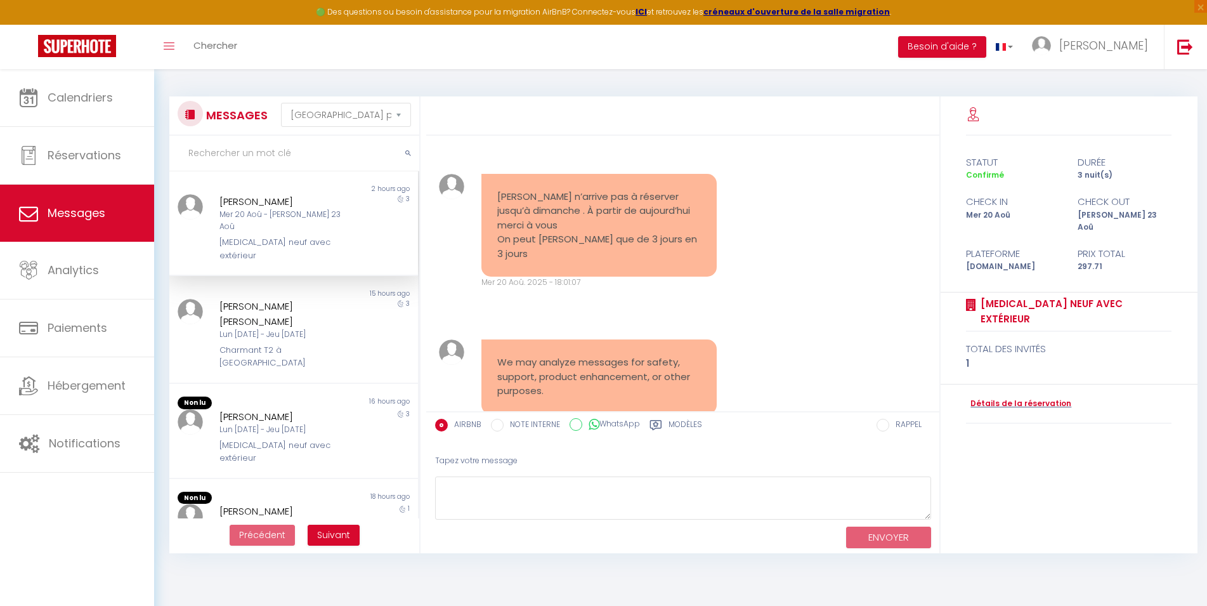
scroll to position [5483, 0]
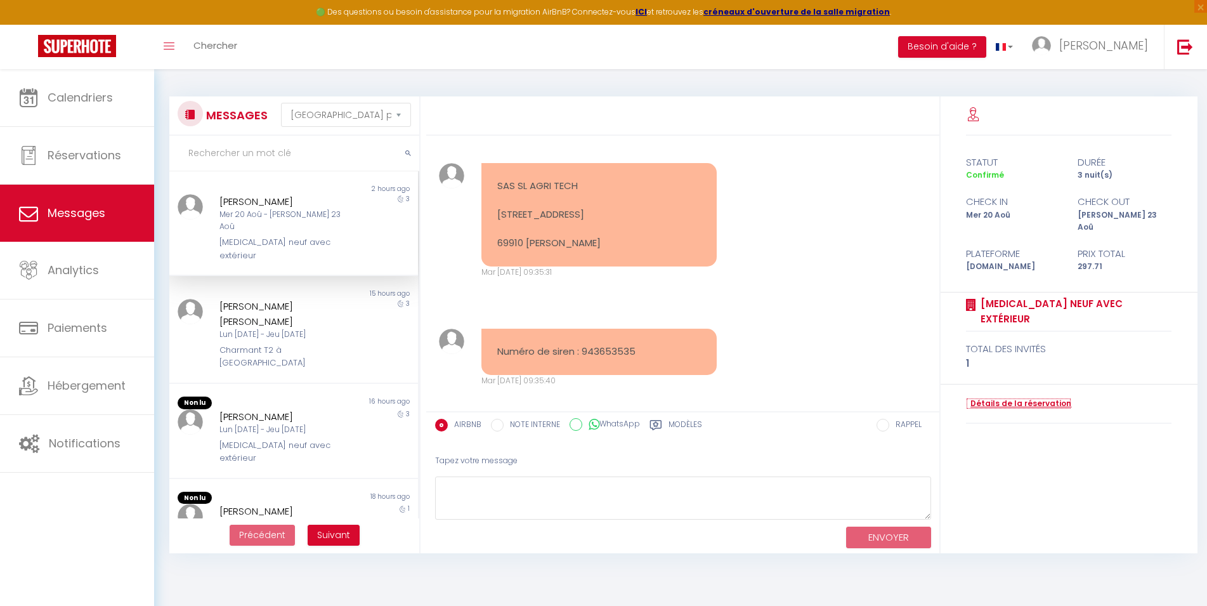
click at [1026, 398] on link "Détails de la réservation" at bounding box center [1018, 404] width 105 height 12
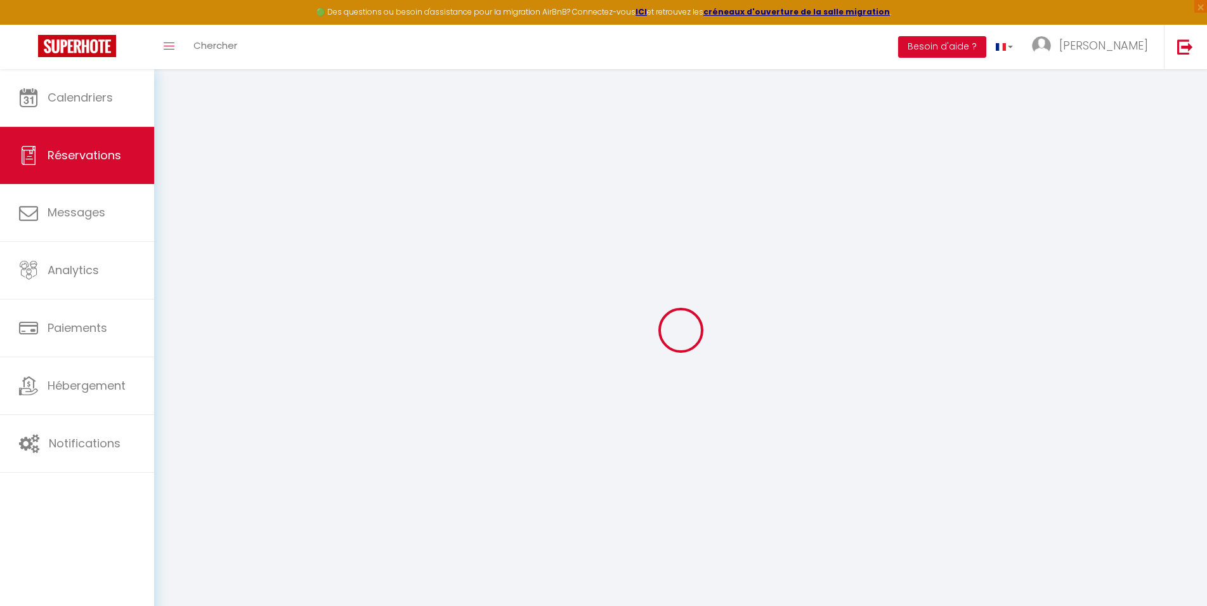
select select "cleaning"
select select "taxes"
select select
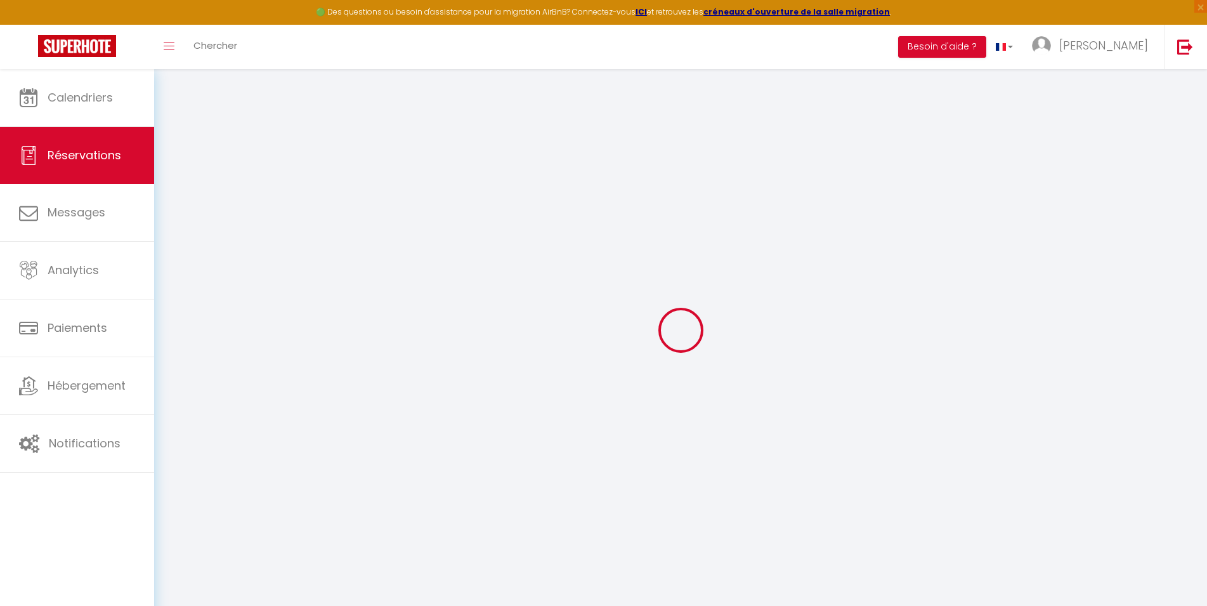
checkbox input "false"
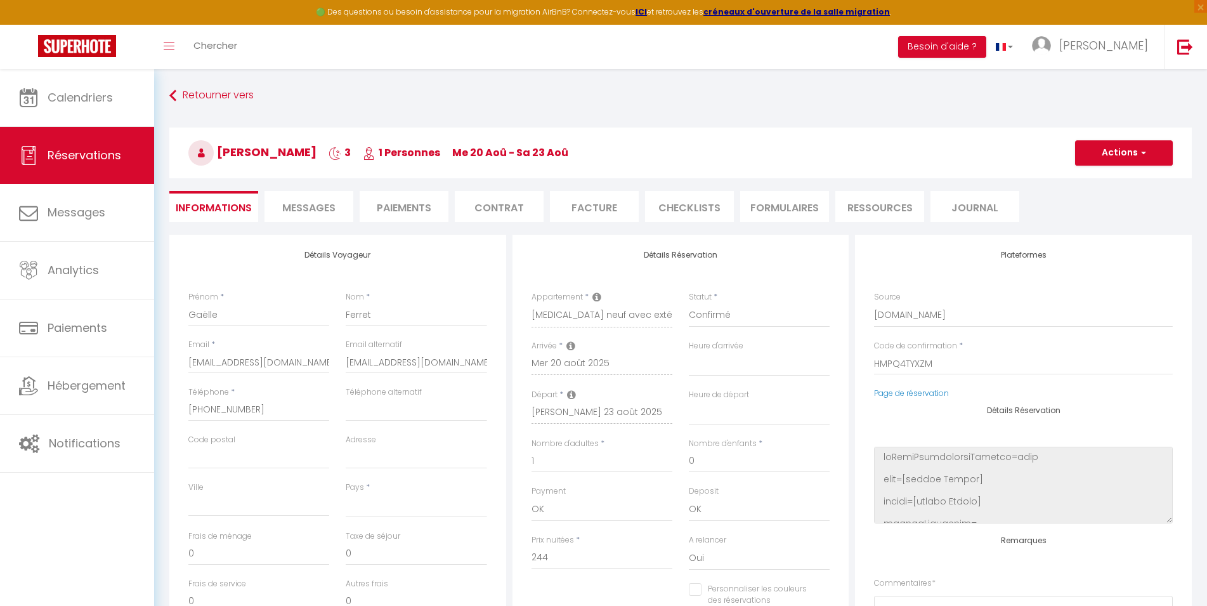
select select
checkbox input "false"
select select
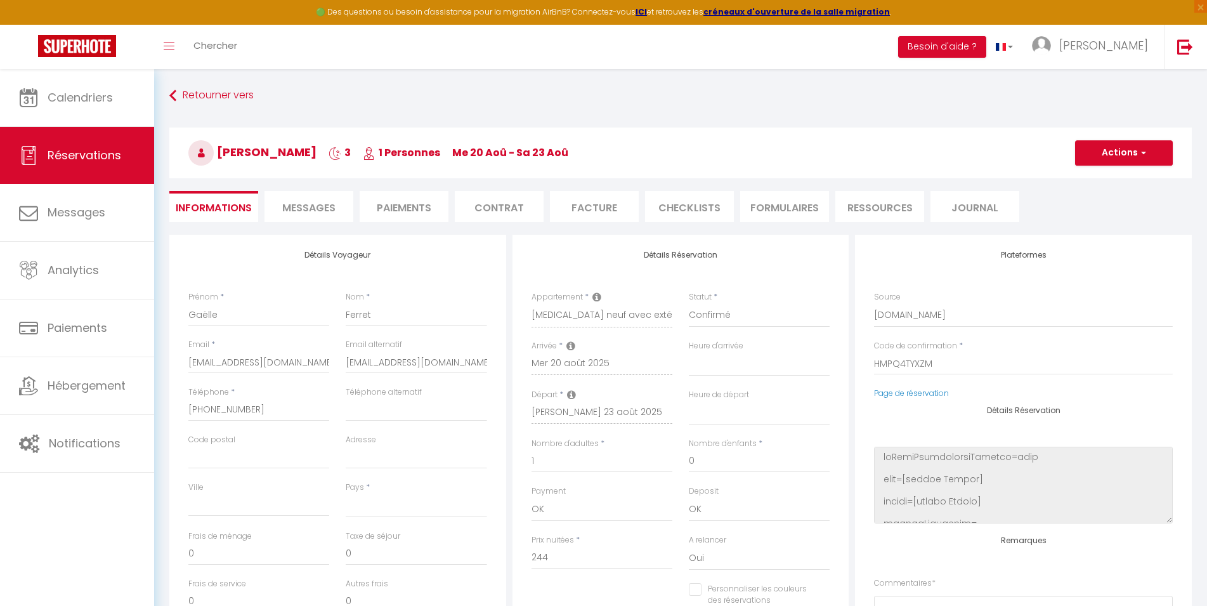
type input "47"
type input "6.71"
select select
checkbox input "false"
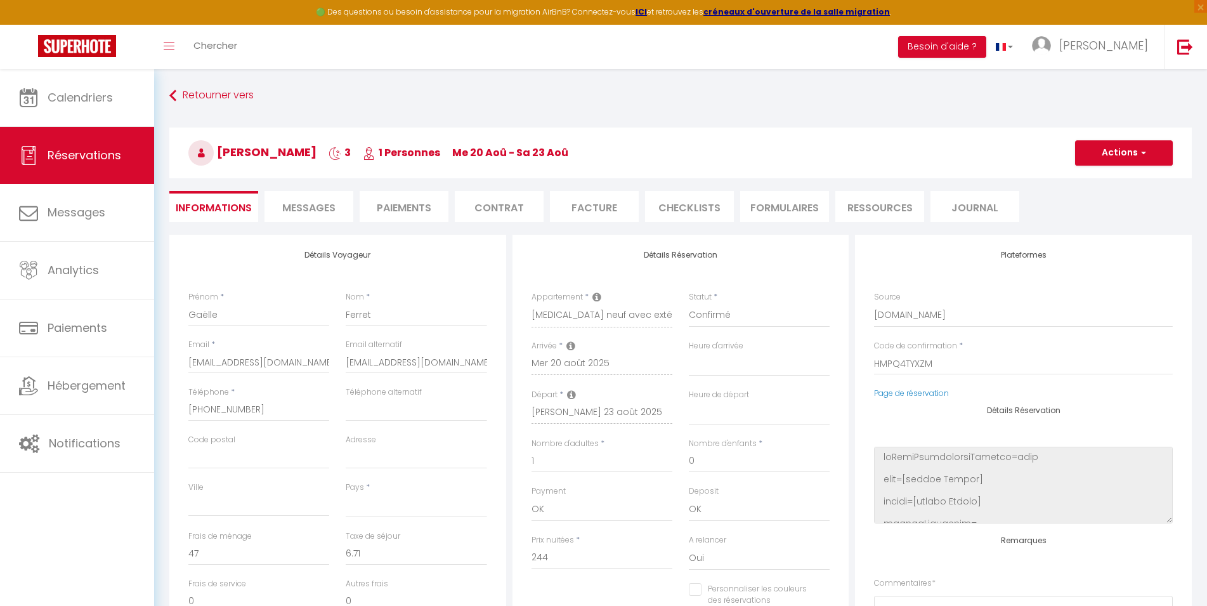
select select
checkbox input "false"
select select
click at [584, 214] on li "Facture" at bounding box center [594, 206] width 89 height 31
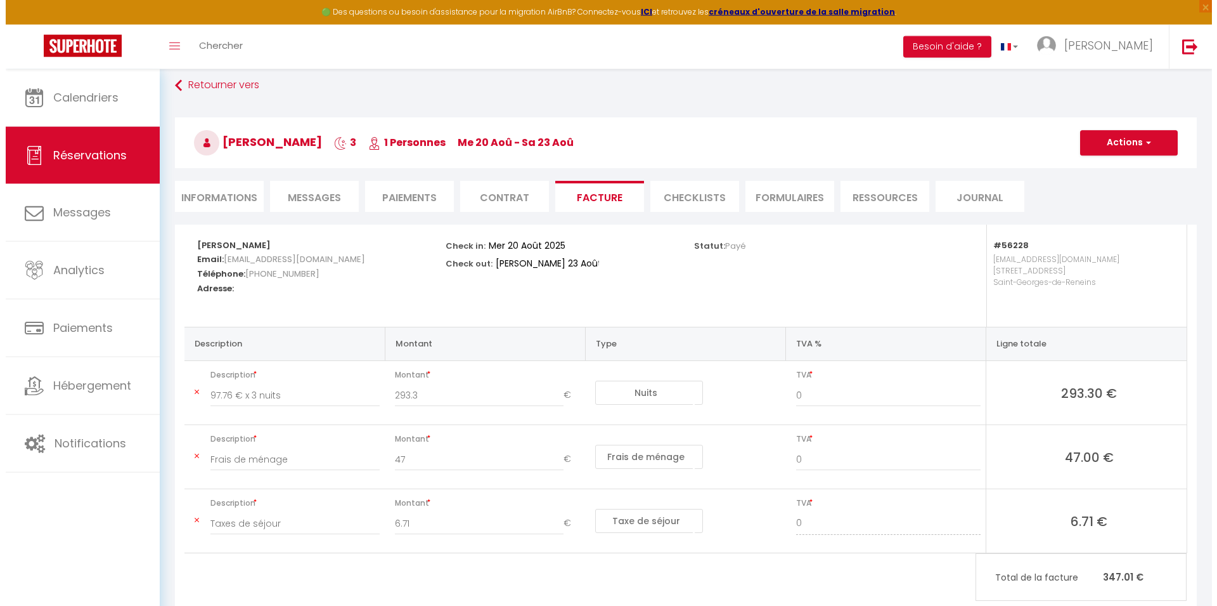
scroll to position [69, 0]
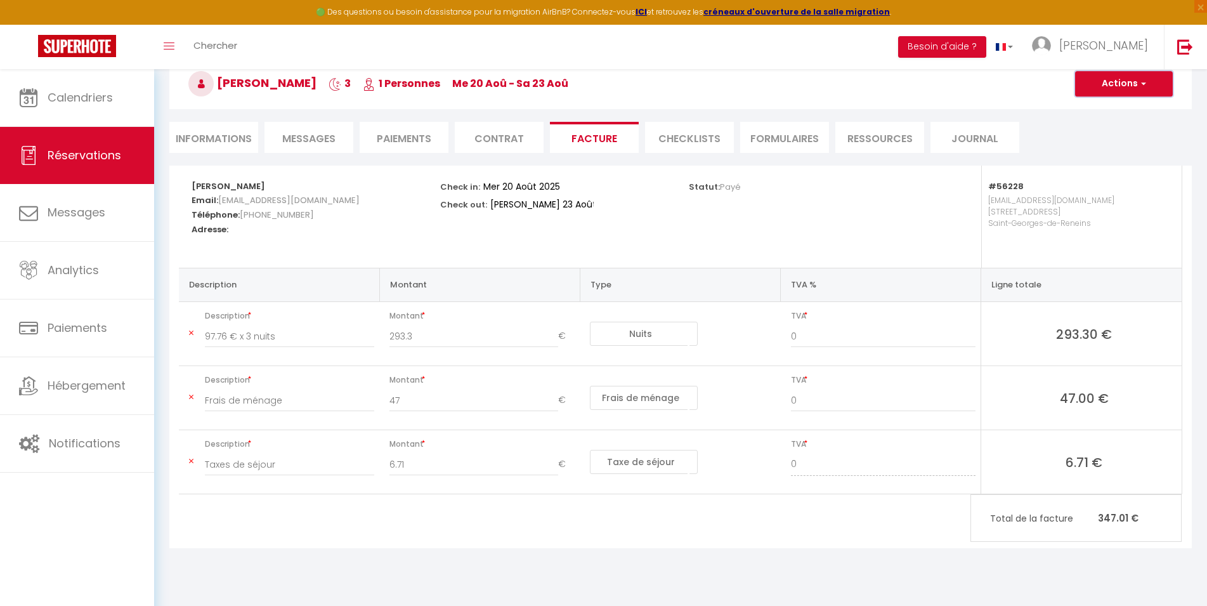
click at [1134, 86] on button "Actions" at bounding box center [1124, 83] width 98 height 25
click at [1117, 145] on link "Envoyer la facture" at bounding box center [1114, 144] width 107 height 16
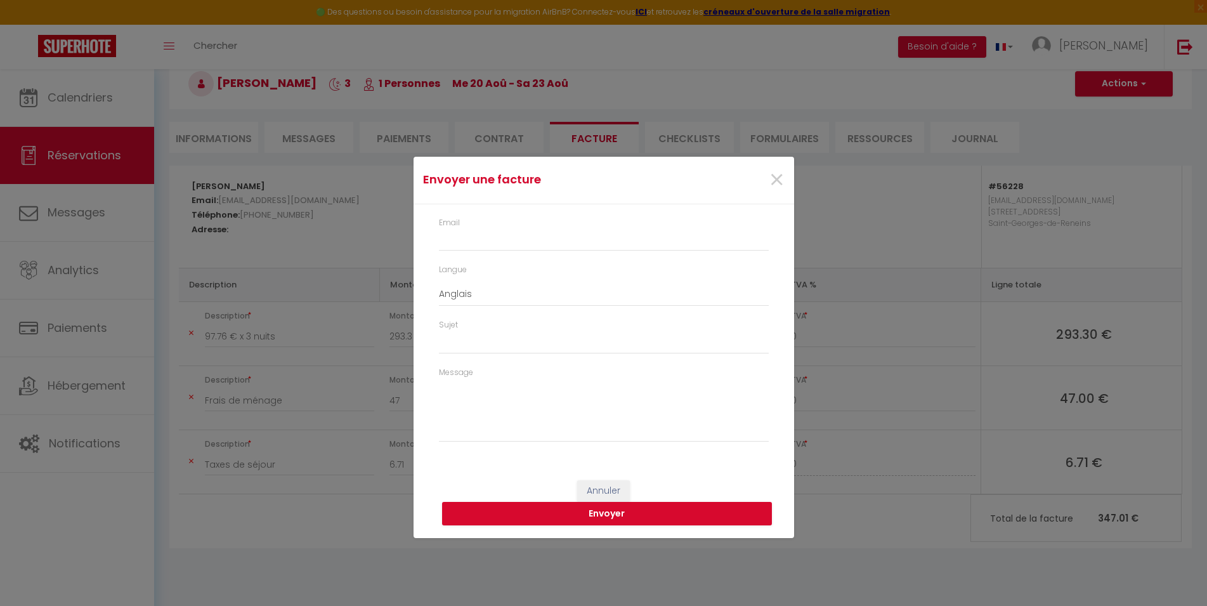
type input "[EMAIL_ADDRESS][DOMAIN_NAME]"
type input "Your invoice 6527672 - [MEDICAL_DATA] neuf avec extérieur"
type textarea "Hi, Here is the link to download your invoice: [URL][DOMAIN_NAME] Reservation d…"
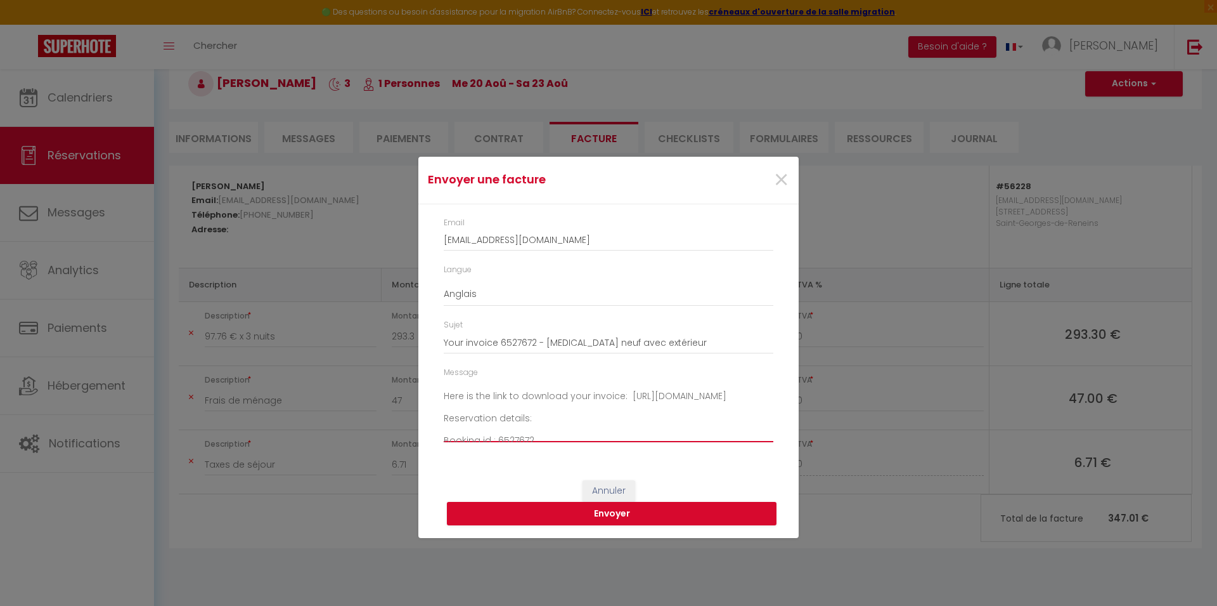
scroll to position [72, 0]
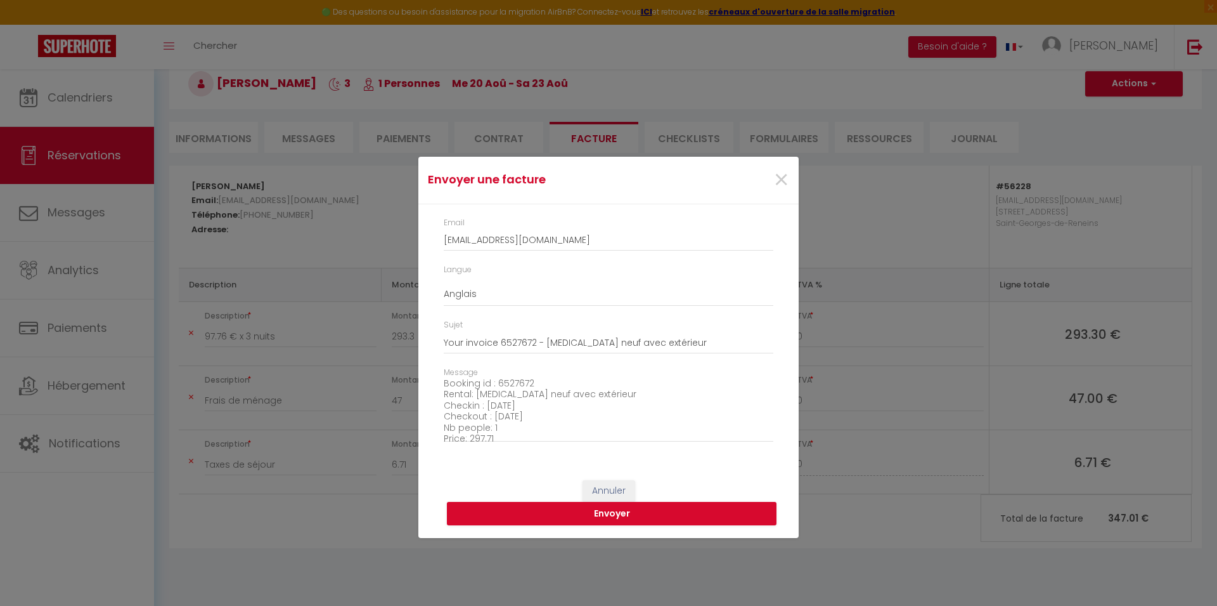
click at [562, 309] on div "Langue Anglais Français Espagnol Portugais" at bounding box center [609, 291] width 346 height 55
select select "fr"
click option "Français" at bounding box center [0, 0] width 0 height 0
type input "Votre facture 6527672 - [MEDICAL_DATA] neuf avec extérieur"
type textarea "Bonjour, Voici le lien pour télécharger votre facture : [URL][DOMAIN_NAME] Déta…"
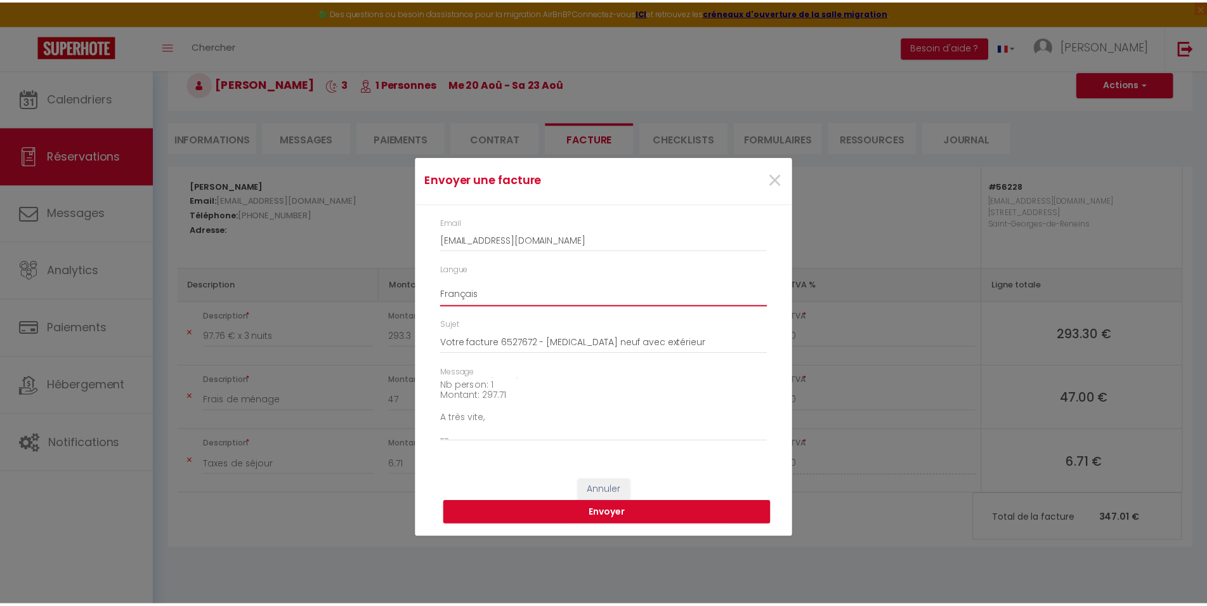
scroll to position [145, 0]
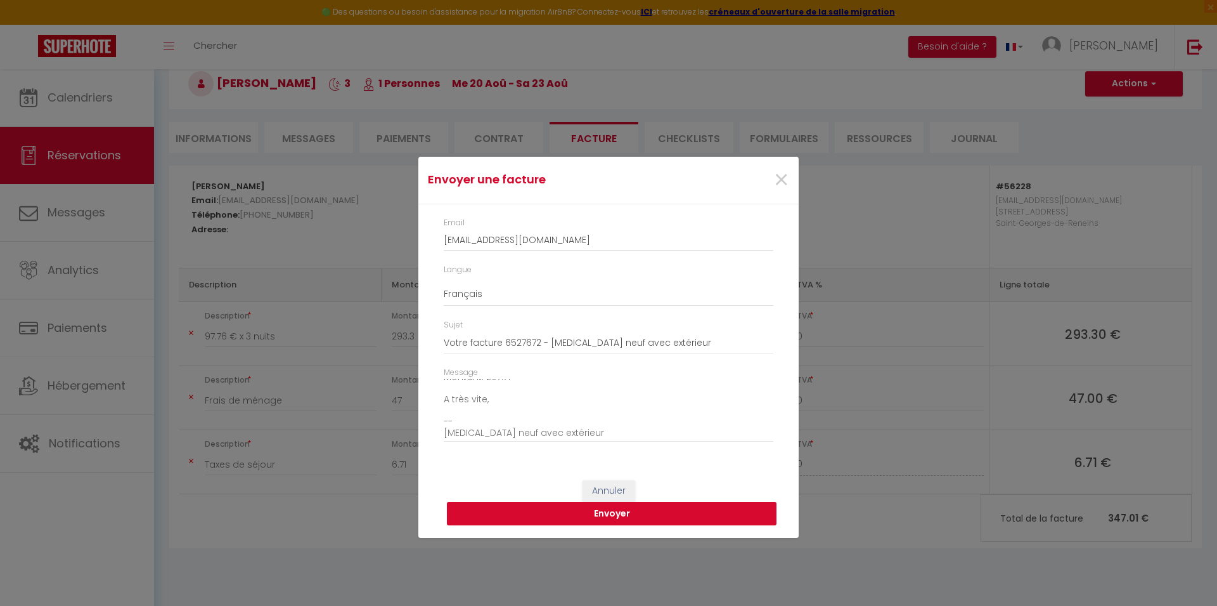
click at [599, 515] on button "Envoyer" at bounding box center [612, 514] width 330 height 24
click at [619, 517] on button "Envoyer" at bounding box center [612, 514] width 330 height 24
click at [652, 516] on button "Envoyer" at bounding box center [612, 514] width 330 height 24
click at [786, 178] on span "×" at bounding box center [782, 180] width 16 height 38
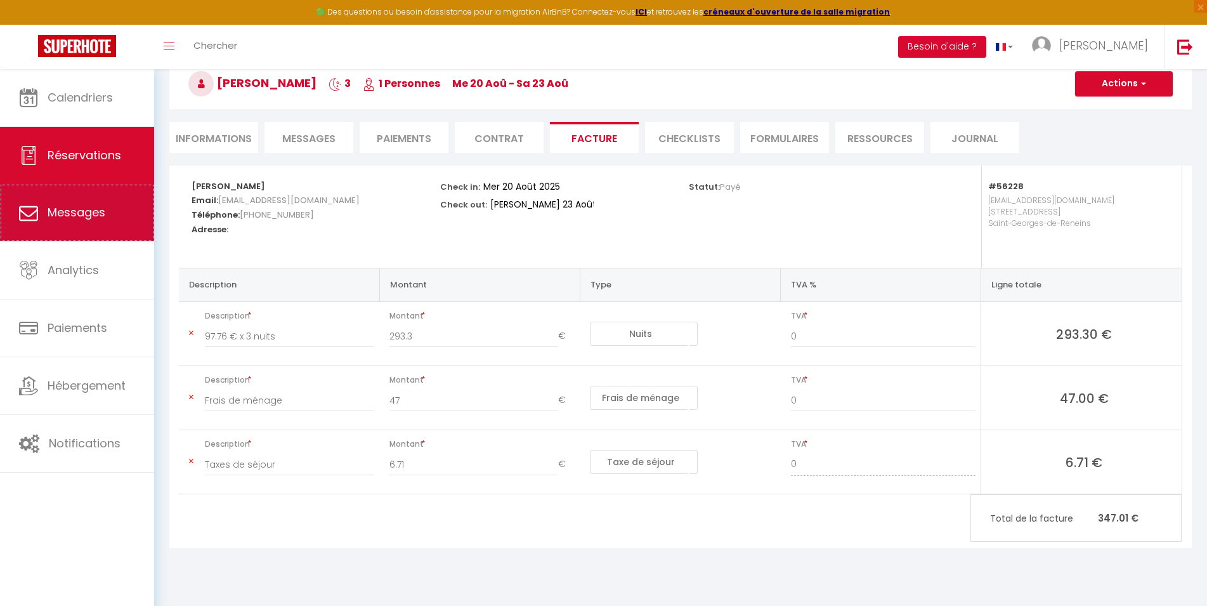
click at [84, 215] on span "Messages" at bounding box center [77, 212] width 58 height 16
select select "message"
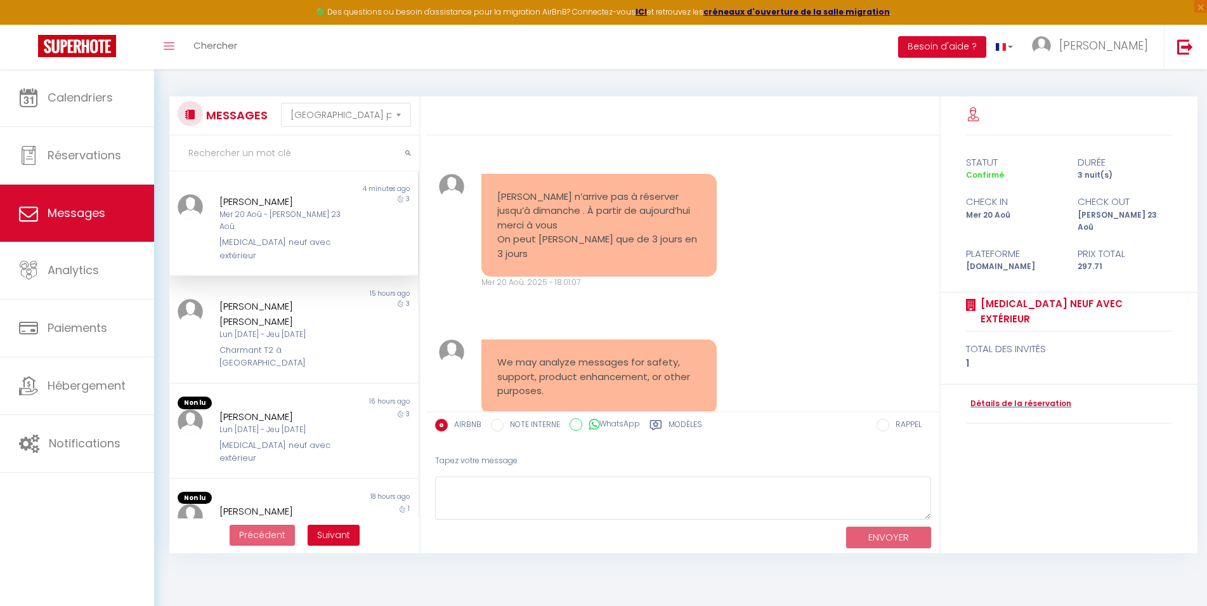
scroll to position [6289, 0]
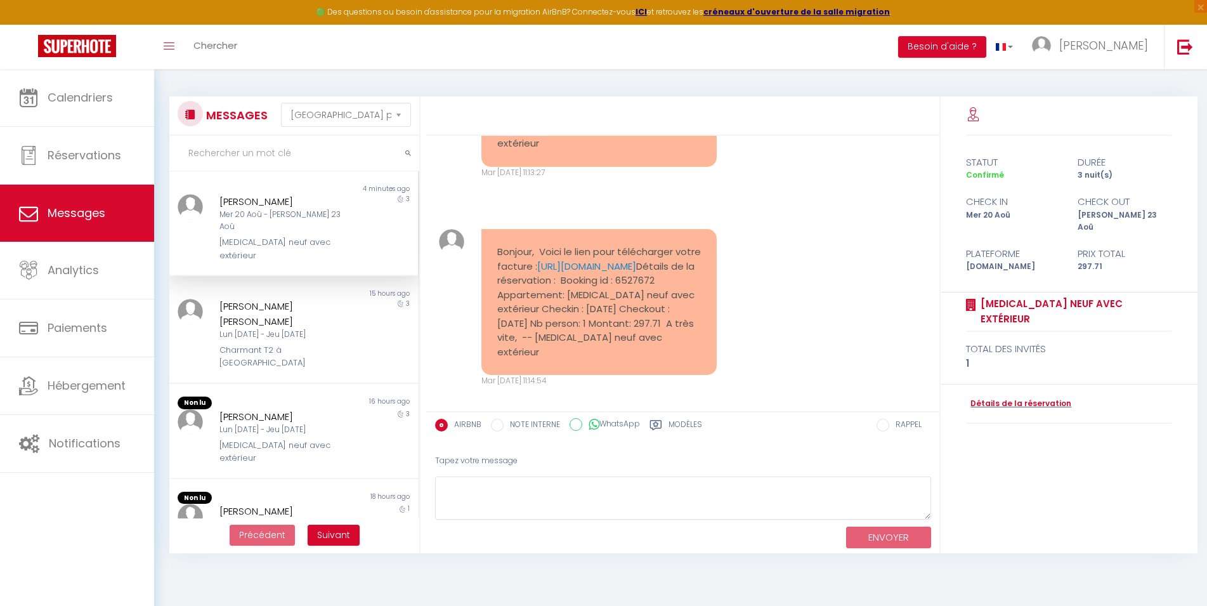
click at [283, 212] on div "Mer 20 Aoû - [PERSON_NAME] 23 Aoû" at bounding box center [283, 221] width 129 height 24
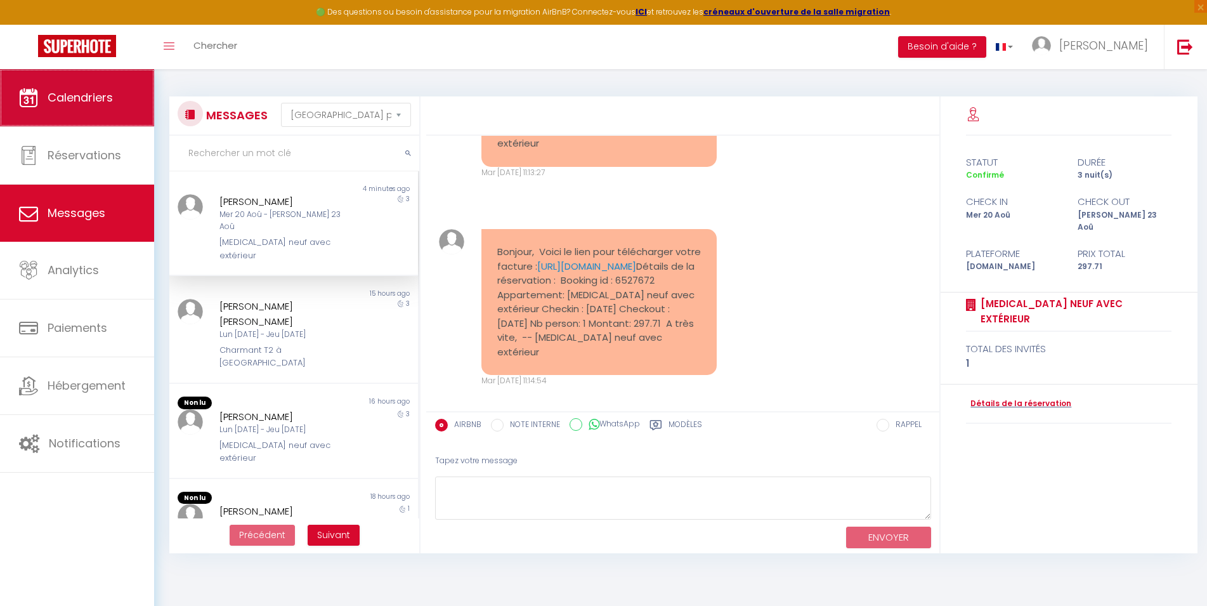
click at [47, 90] on link "Calendriers" at bounding box center [77, 97] width 154 height 57
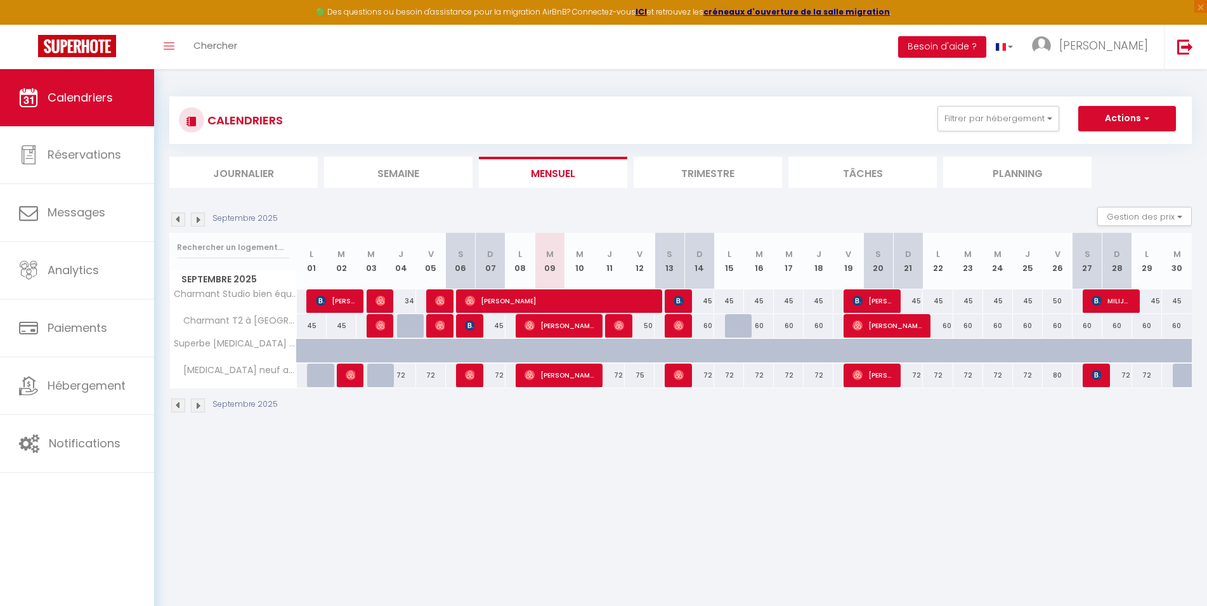
click at [745, 322] on div "60" at bounding box center [759, 325] width 30 height 23
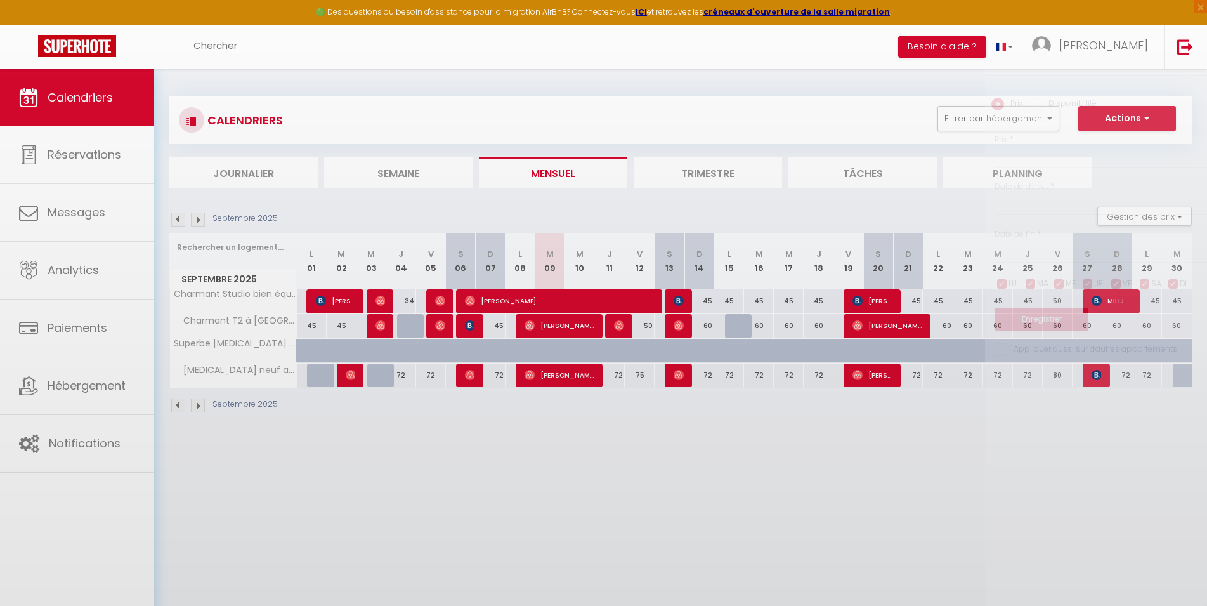
type input "60"
type input "[DATE] Septembre 2025"
type input "Mer 17 Septembre 2025"
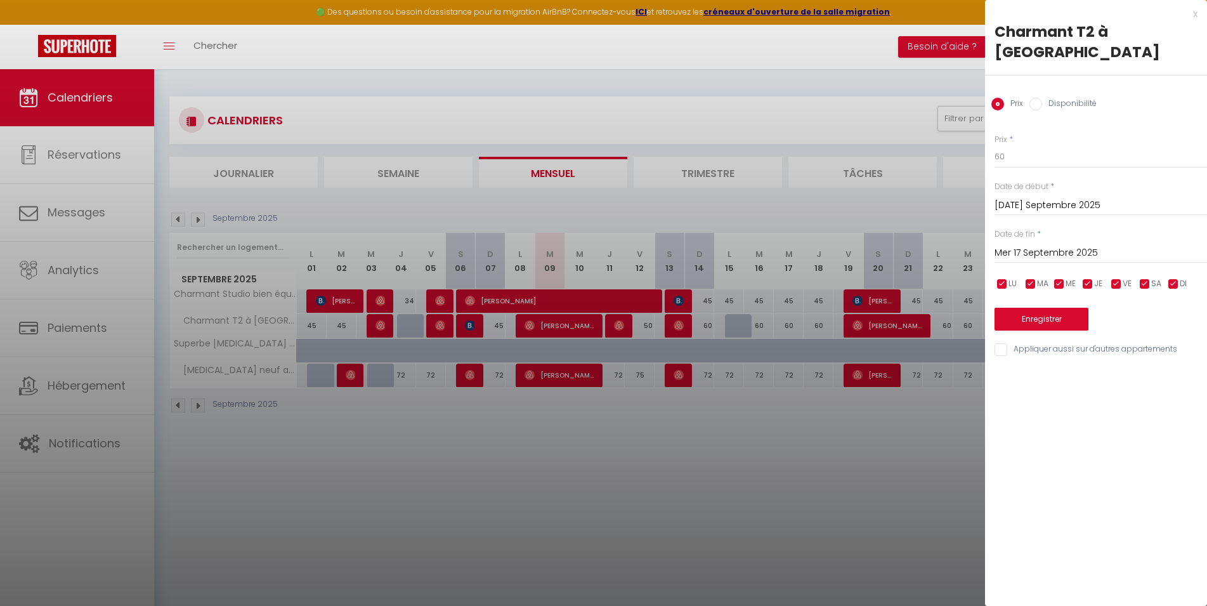
click at [742, 325] on div at bounding box center [603, 303] width 1207 height 606
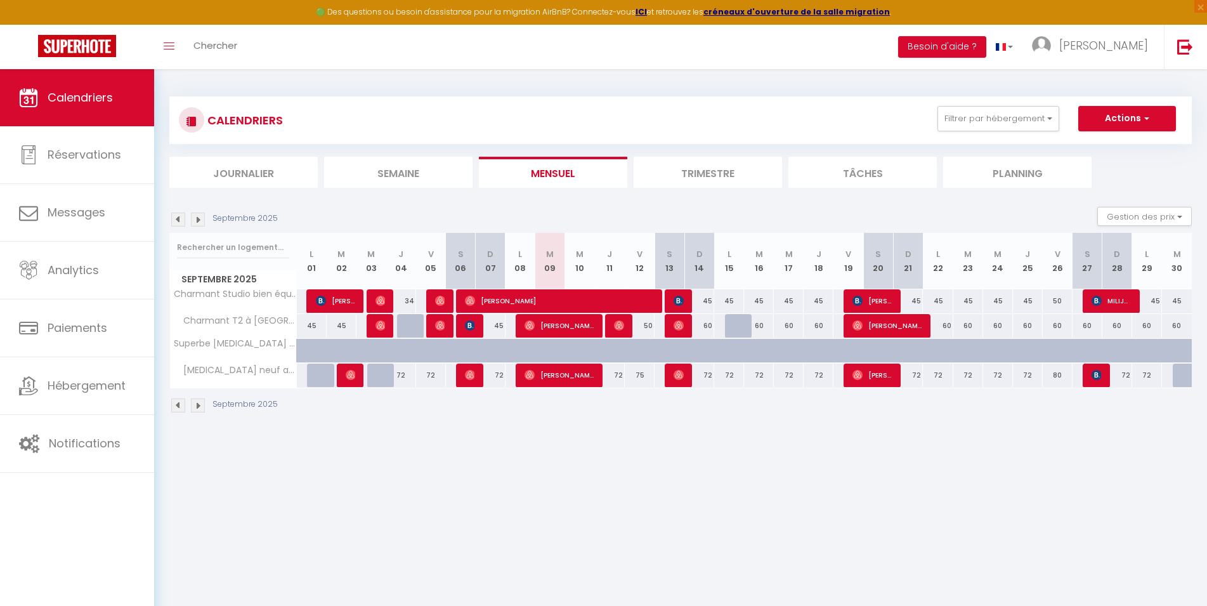
click at [735, 325] on div at bounding box center [740, 326] width 30 height 24
type input "60"
type input "Lun 15 Septembre 2025"
type input "[DATE] Septembre 2025"
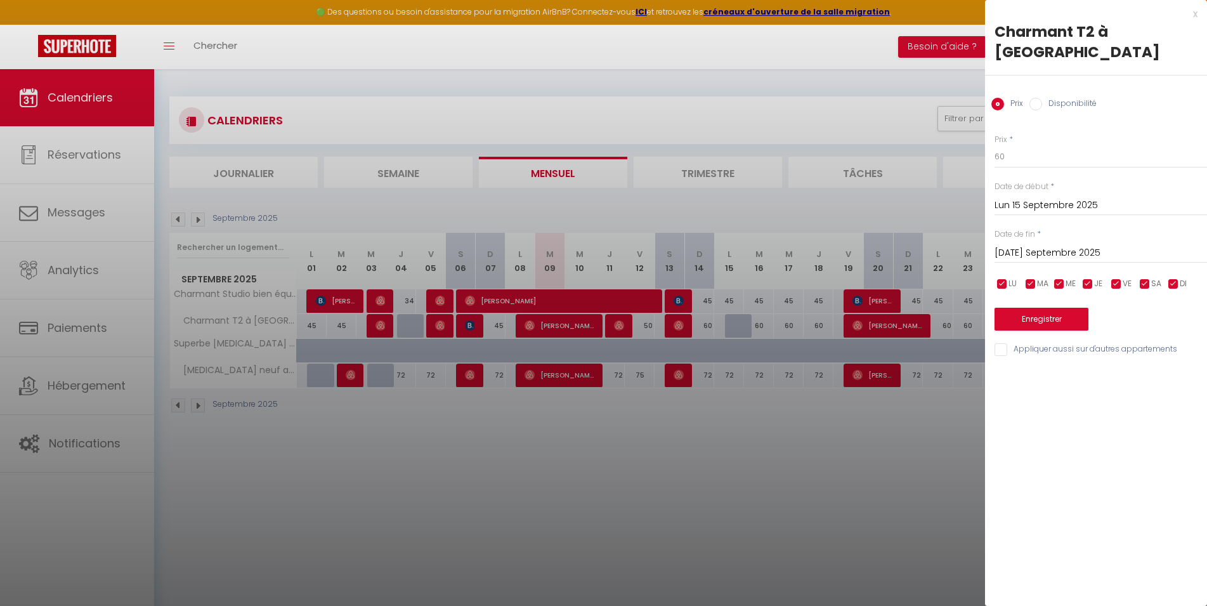
click at [1051, 98] on label "Disponibilité" at bounding box center [1069, 105] width 55 height 14
click at [1042, 98] on input "Disponibilité" at bounding box center [1035, 104] width 13 height 13
radio input "true"
radio input "false"
click at [994, 145] on select "Disponible Indisponible" at bounding box center [1100, 157] width 212 height 24
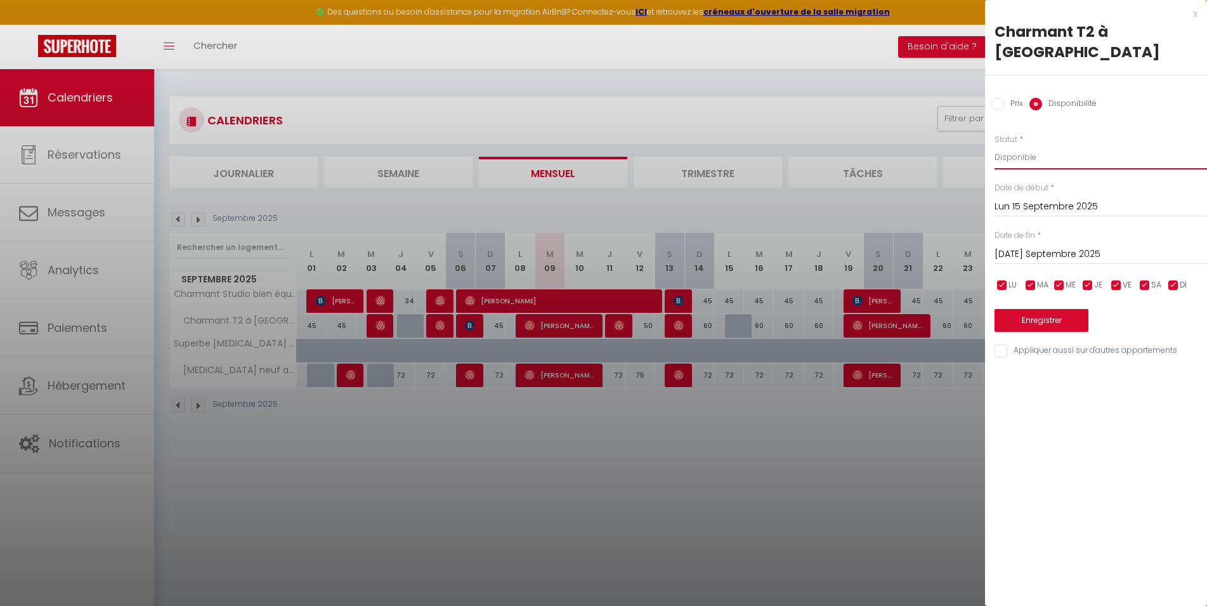
click option "Indisponible" at bounding box center [0, 0] width 0 height 0
click at [1194, 16] on div "x" at bounding box center [1091, 13] width 212 height 15
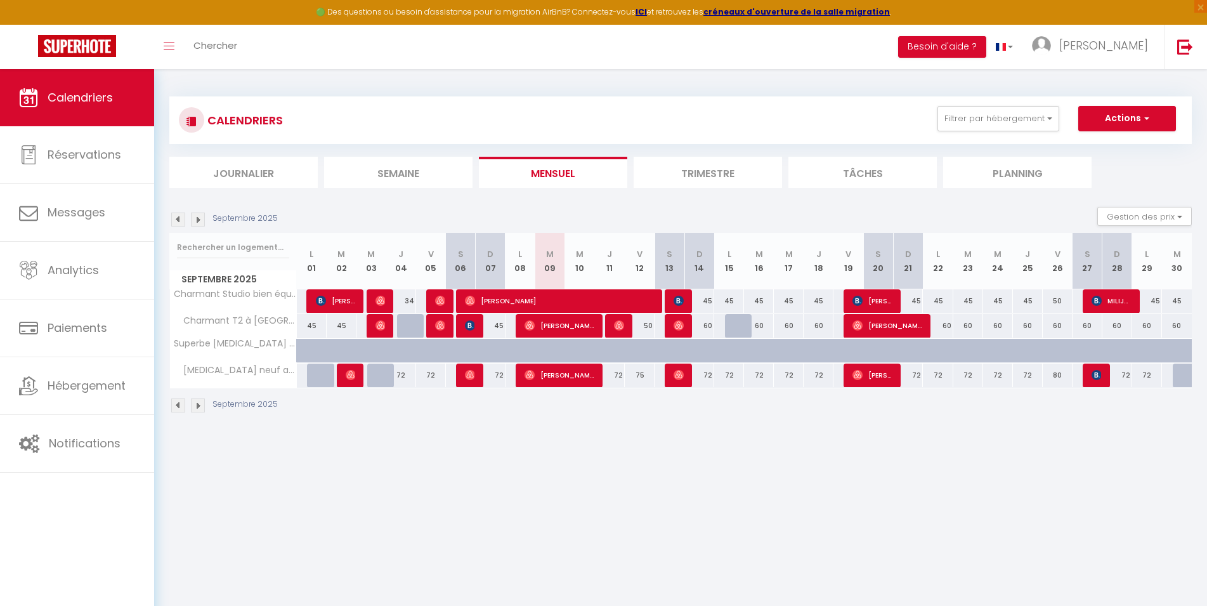
click at [741, 328] on div at bounding box center [740, 326] width 30 height 24
select select "1"
type input "Lun 15 Septembre 2025"
type input "[DATE] Septembre 2025"
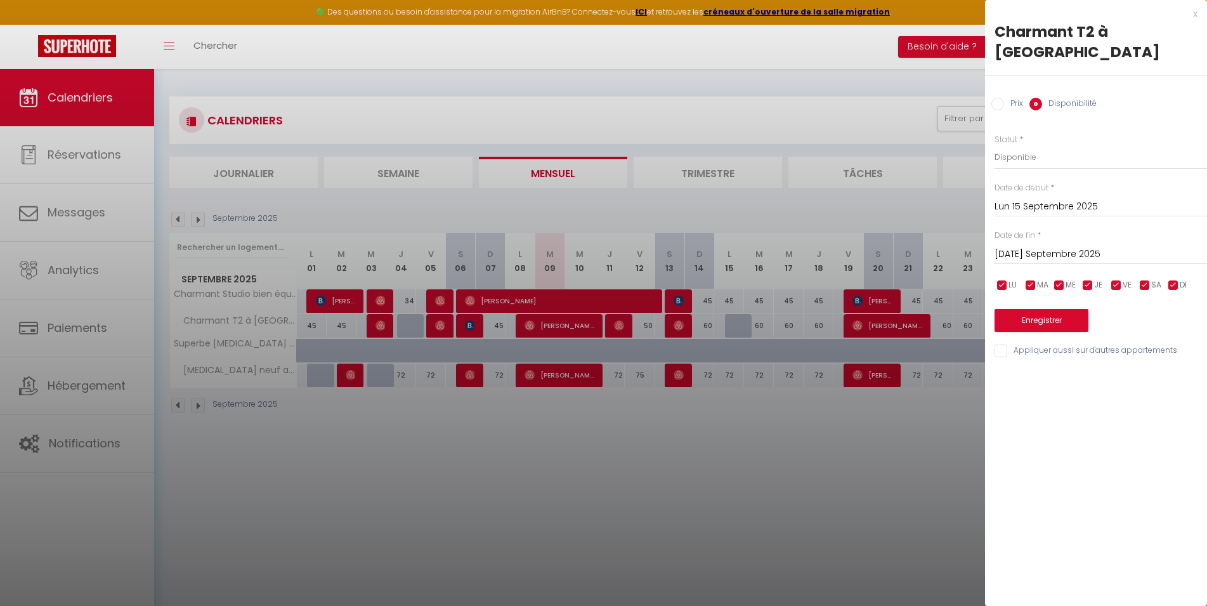
click at [1195, 18] on div "x" at bounding box center [1091, 13] width 212 height 15
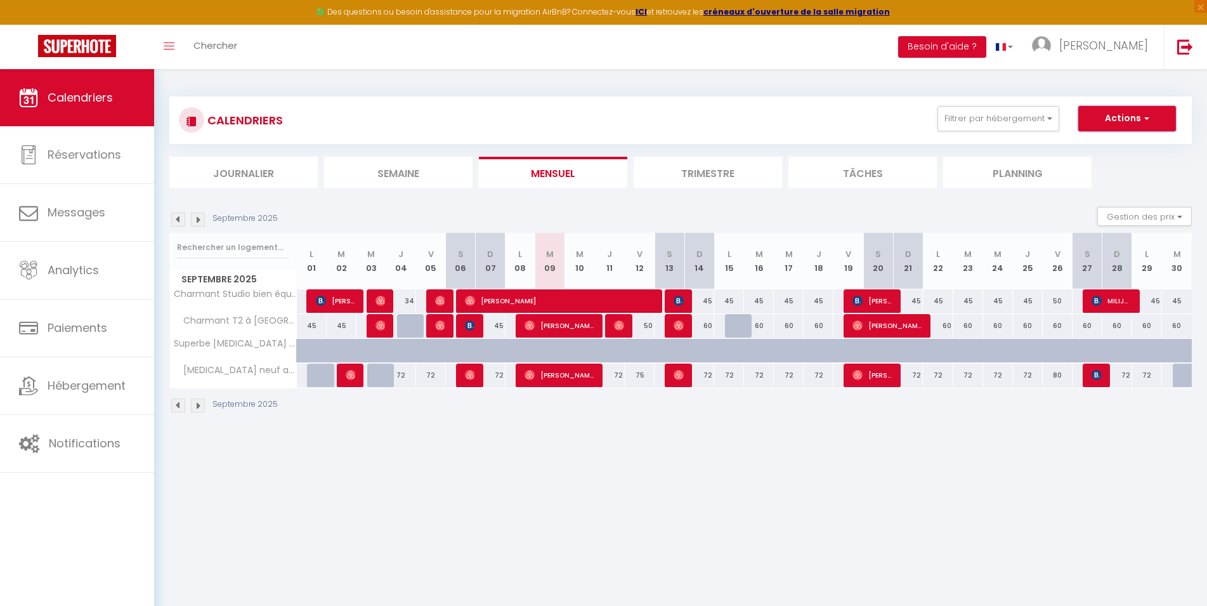
click at [1141, 117] on button "Actions" at bounding box center [1127, 118] width 98 height 25
click at [1044, 119] on button "Filtrer par hébergement" at bounding box center [998, 118] width 122 height 25
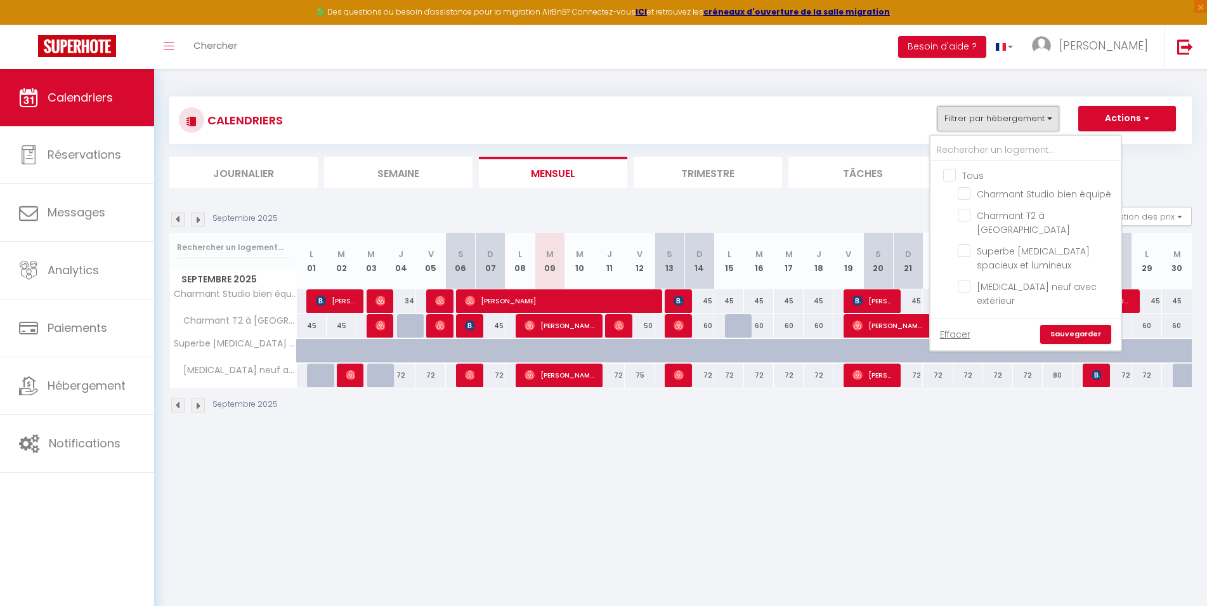
click at [1044, 119] on button "Filtrer par hébergement" at bounding box center [998, 118] width 122 height 25
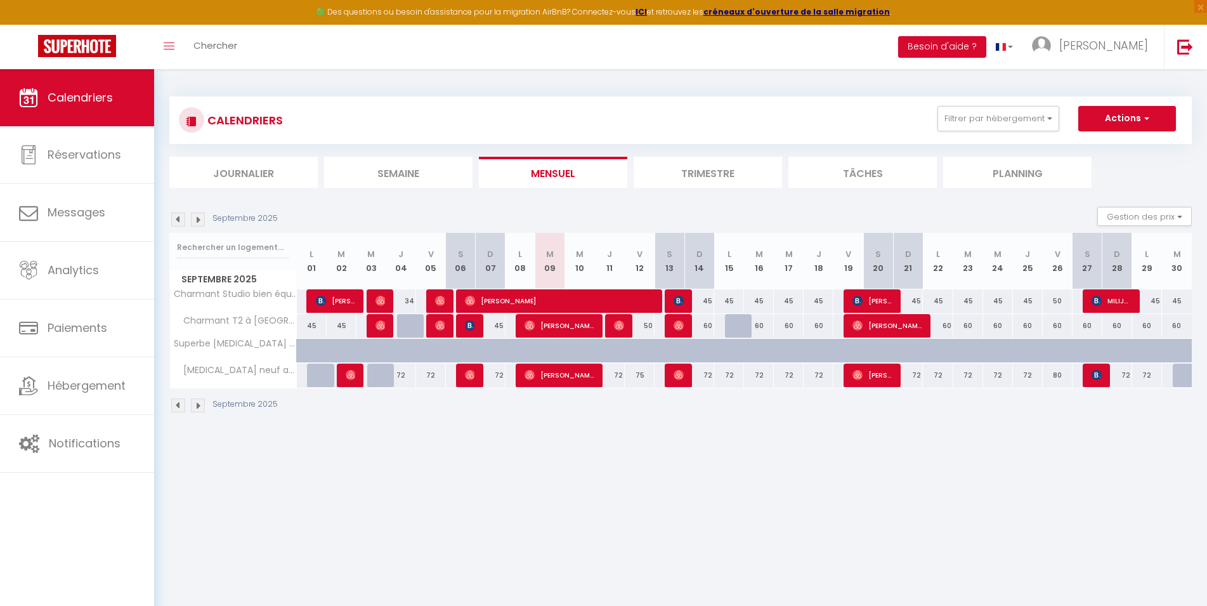
click at [1161, 227] on div "Gestion des prix Nb Nuits minimum Règles Disponibilité" at bounding box center [1140, 219] width 103 height 25
click at [1158, 216] on button "Gestion des prix" at bounding box center [1144, 216] width 94 height 19
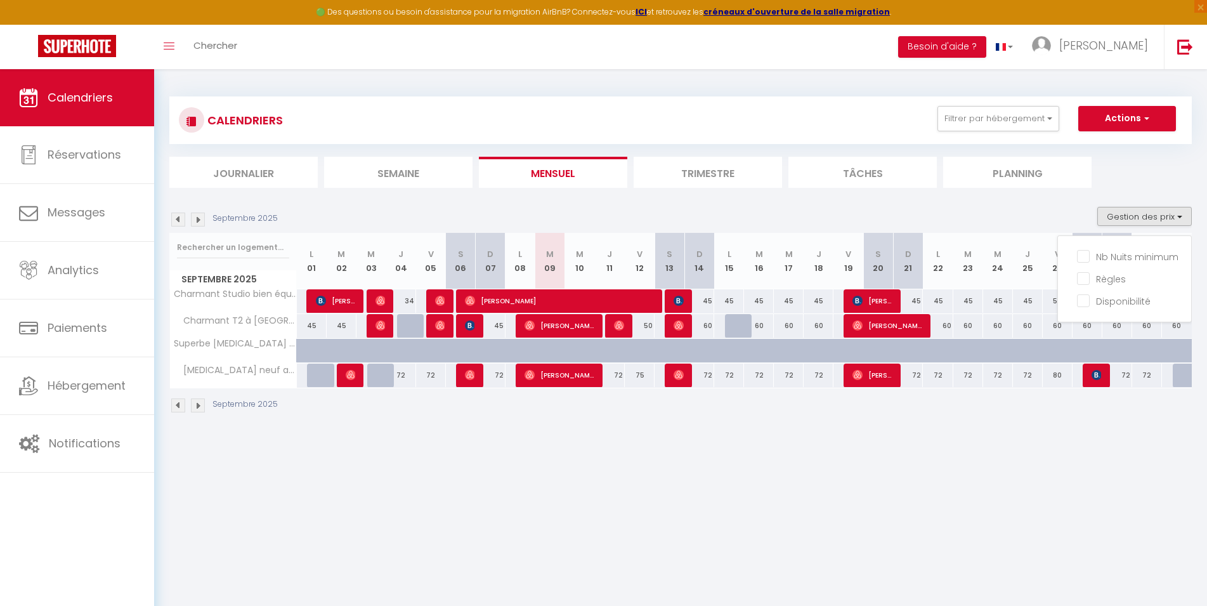
click at [689, 482] on body "🟢 Des questions ou besoin d'assistance pour la migration AirBnB? Connectez-vous…" at bounding box center [603, 372] width 1207 height 606
